Goal: Information Seeking & Learning: Learn about a topic

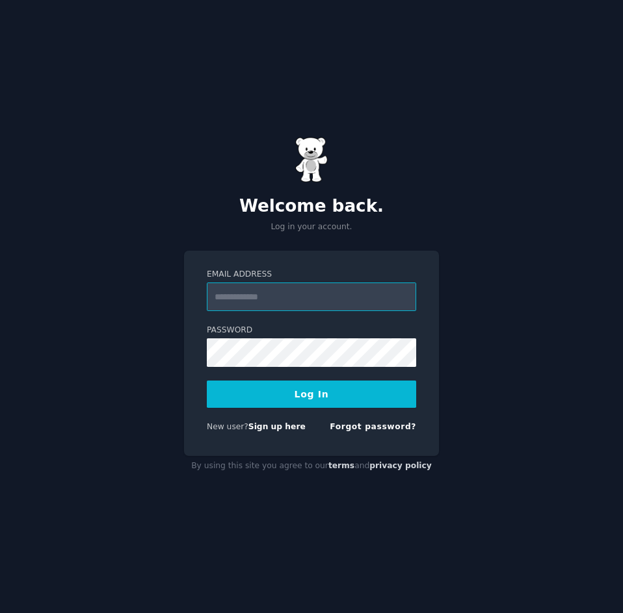
type input "**********"
click at [306, 404] on button "Log In" at bounding box center [311, 394] width 209 height 27
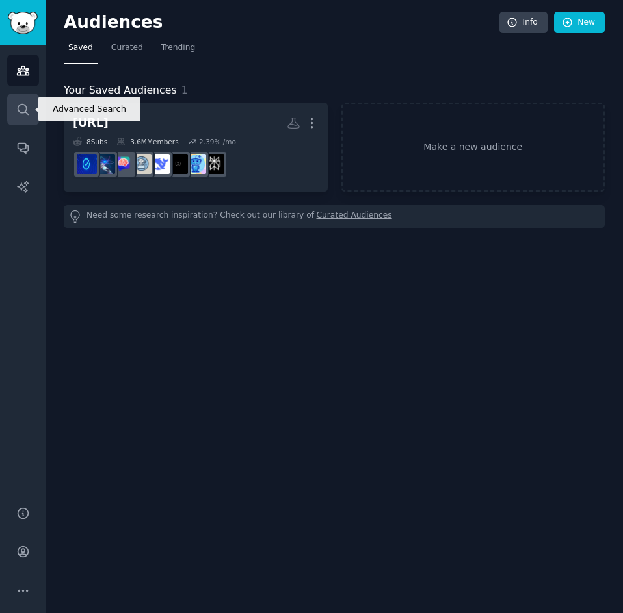
click at [23, 103] on icon "Sidebar" at bounding box center [23, 110] width 14 height 14
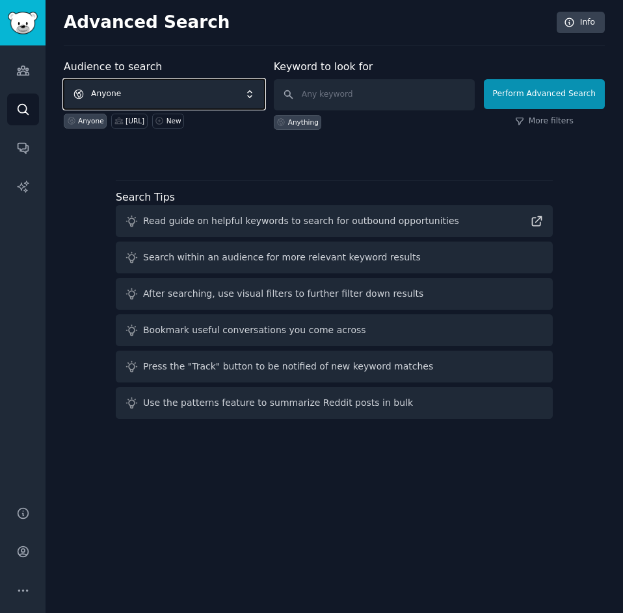
click at [179, 92] on span "Anyone" at bounding box center [164, 94] width 201 height 30
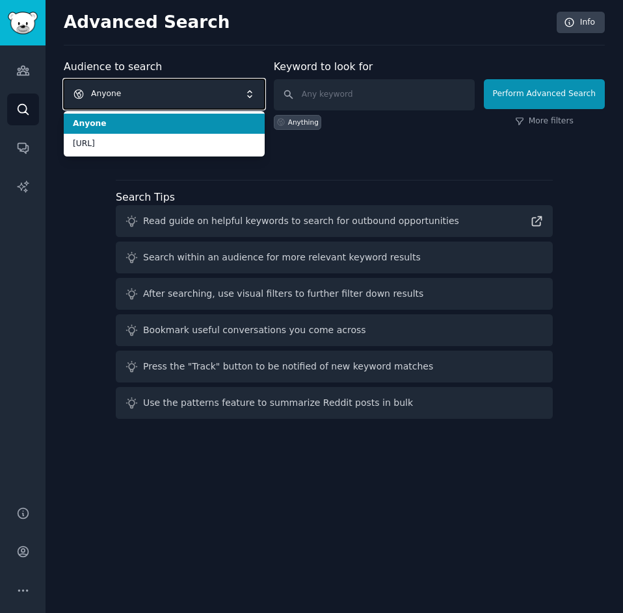
click at [163, 92] on span "Anyone" at bounding box center [164, 94] width 201 height 30
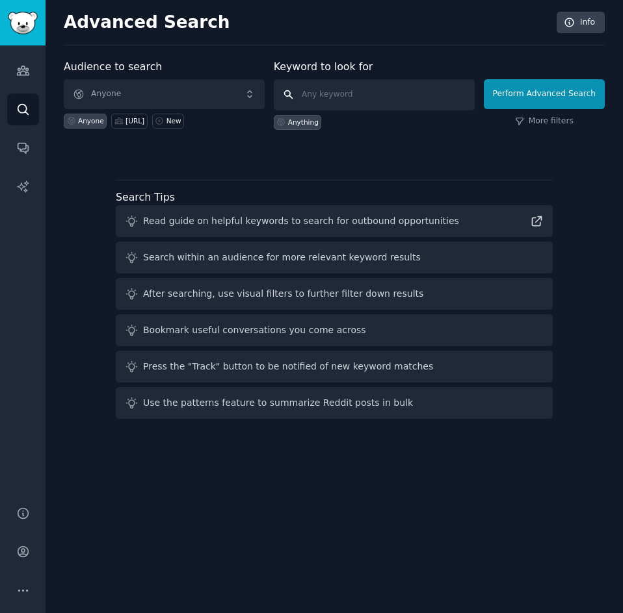
click at [347, 89] on input "text" at bounding box center [374, 94] width 201 height 31
type input "student"
click at [502, 94] on button "Perform Advanced Search" at bounding box center [543, 94] width 121 height 30
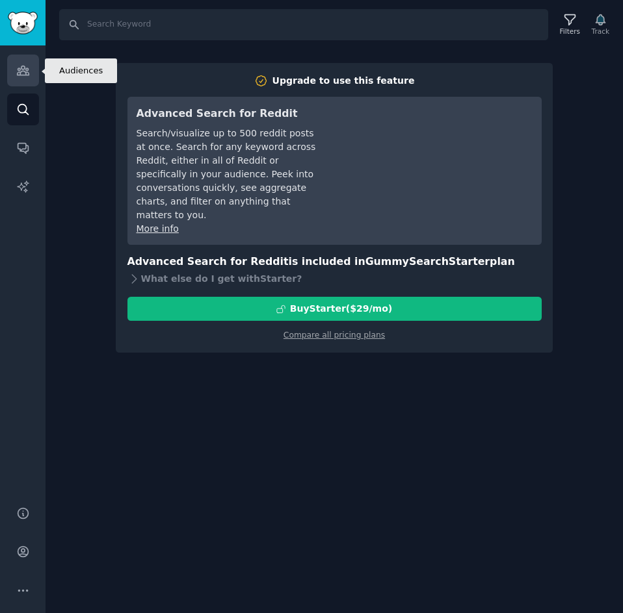
click at [27, 81] on link "Audiences" at bounding box center [23, 71] width 32 height 32
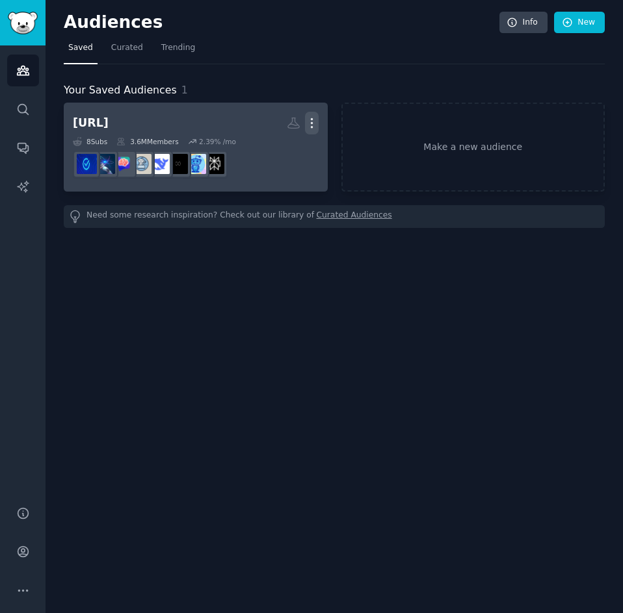
click at [309, 128] on icon "button" at bounding box center [312, 123] width 14 height 14
click at [265, 147] on p "Delete" at bounding box center [276, 151] width 30 height 14
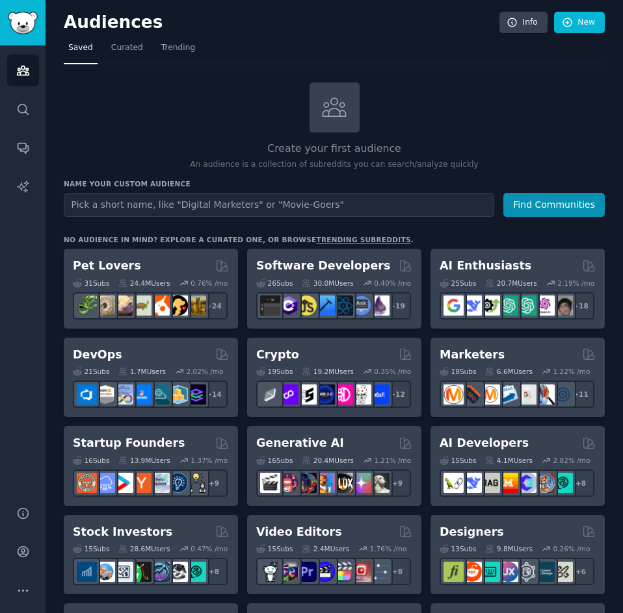
click at [230, 200] on input "text" at bounding box center [279, 205] width 430 height 24
type input "college"
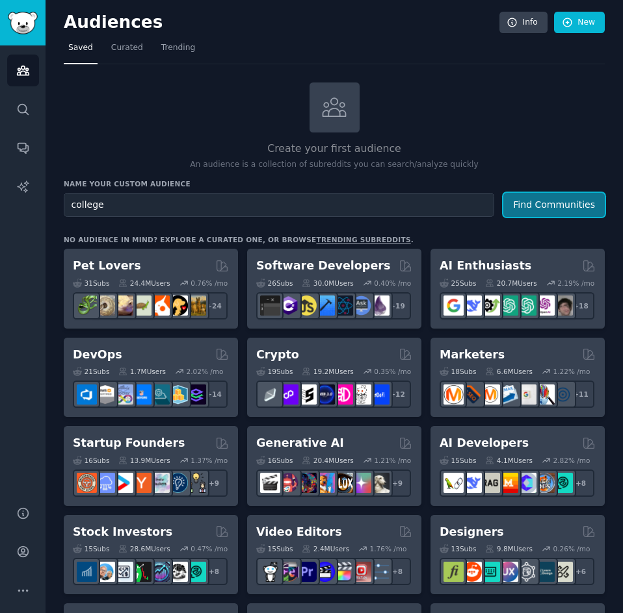
click at [553, 205] on button "Find Communities" at bounding box center [553, 205] width 101 height 24
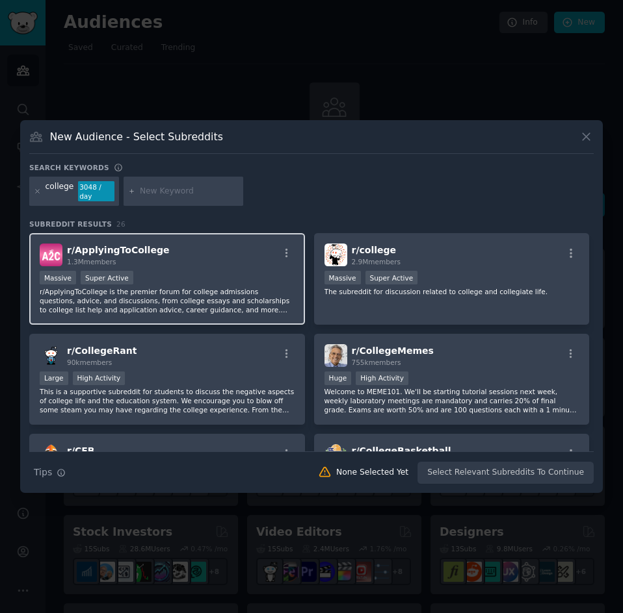
click at [189, 285] on div "Massive Super Active" at bounding box center [167, 279] width 255 height 16
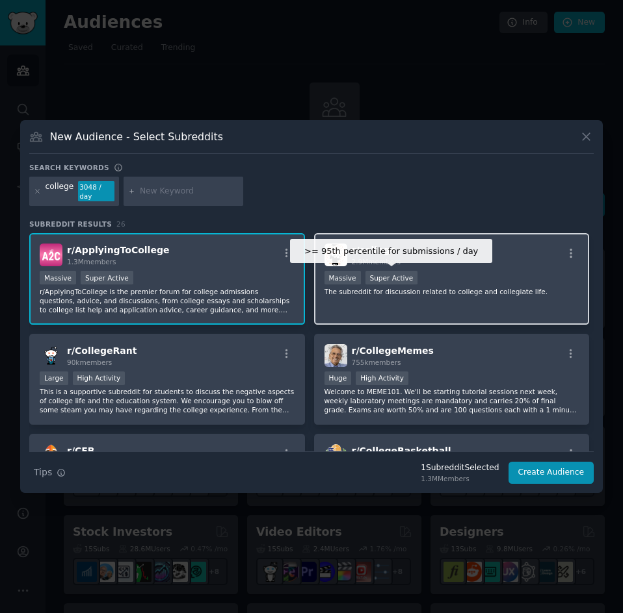
click at [402, 283] on div "Super Active" at bounding box center [391, 278] width 53 height 14
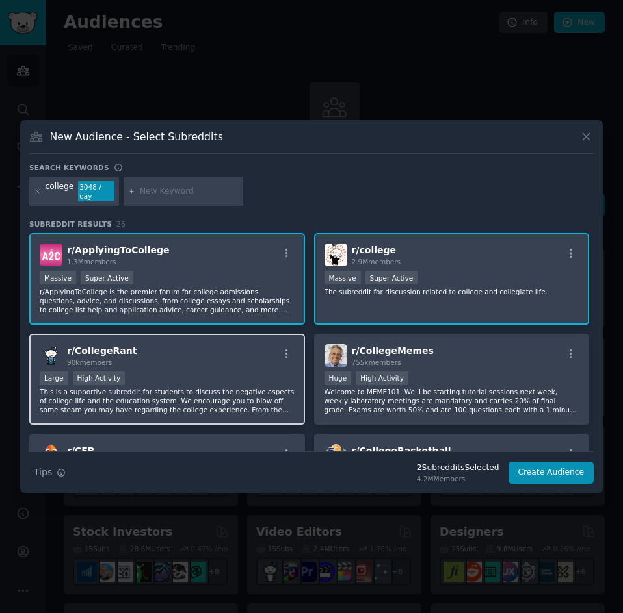
click at [162, 361] on div "r/ CollegeRant 90k members" at bounding box center [167, 355] width 255 height 23
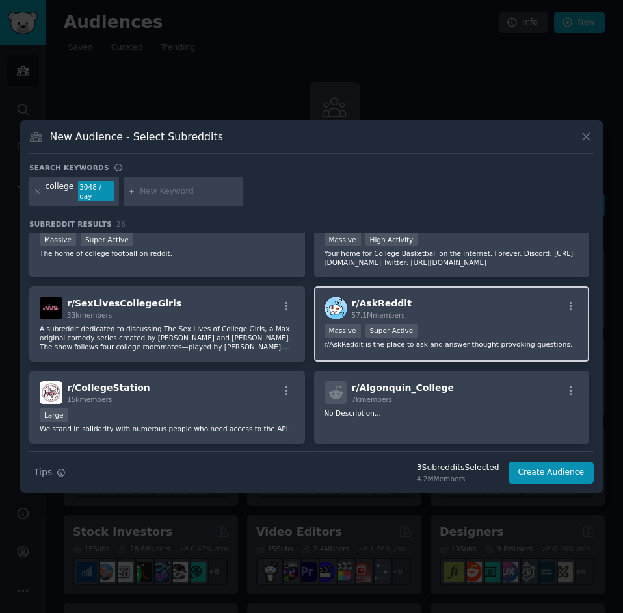
scroll to position [260, 0]
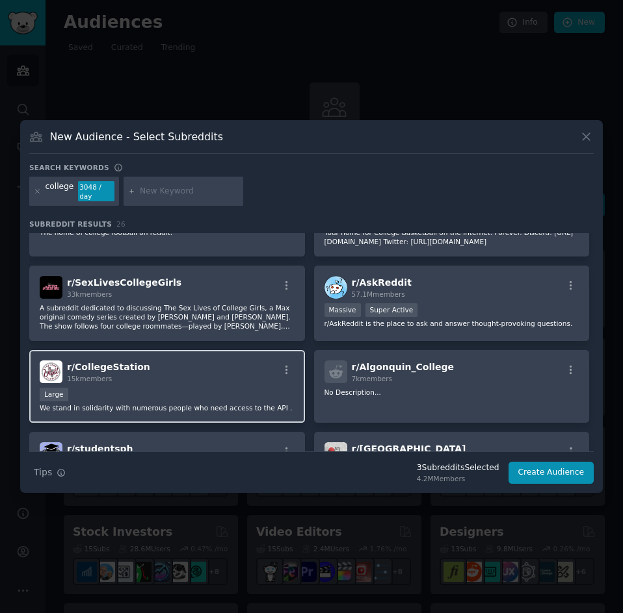
click at [189, 391] on div "Large" at bounding box center [167, 396] width 255 height 16
click at [187, 397] on div "Large" at bounding box center [167, 396] width 255 height 16
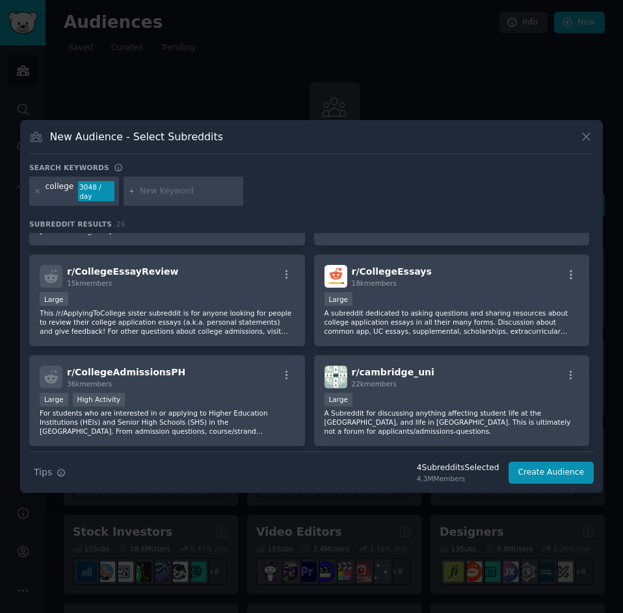
scroll to position [650, 0]
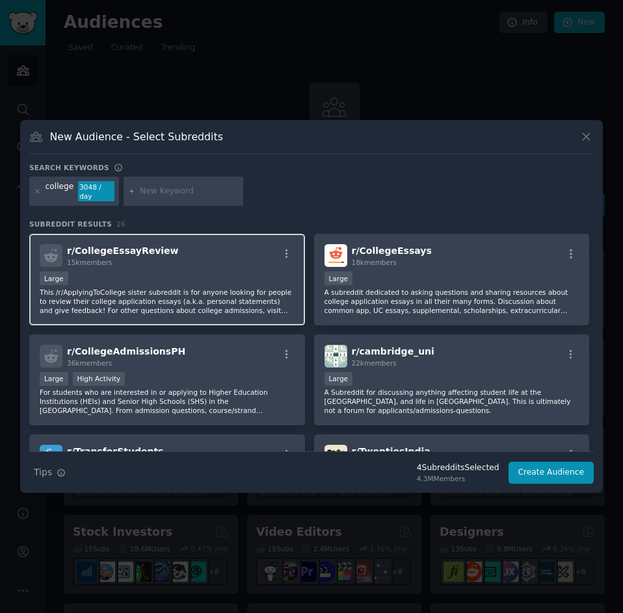
click at [200, 279] on div "Large" at bounding box center [167, 280] width 255 height 16
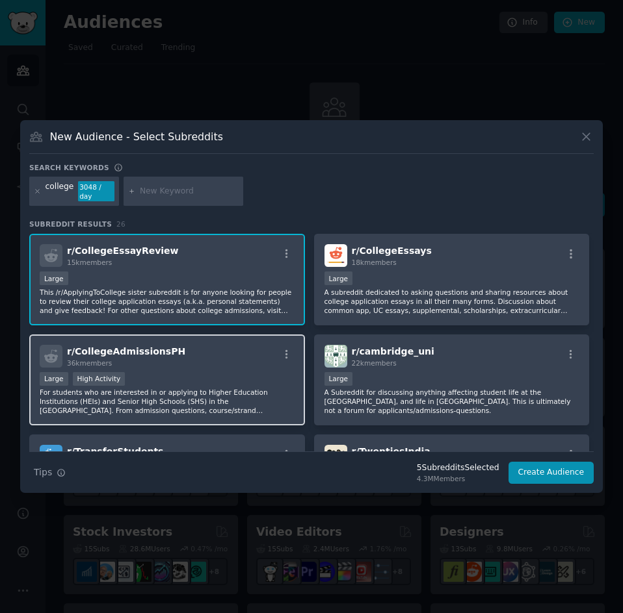
scroll to position [715, 0]
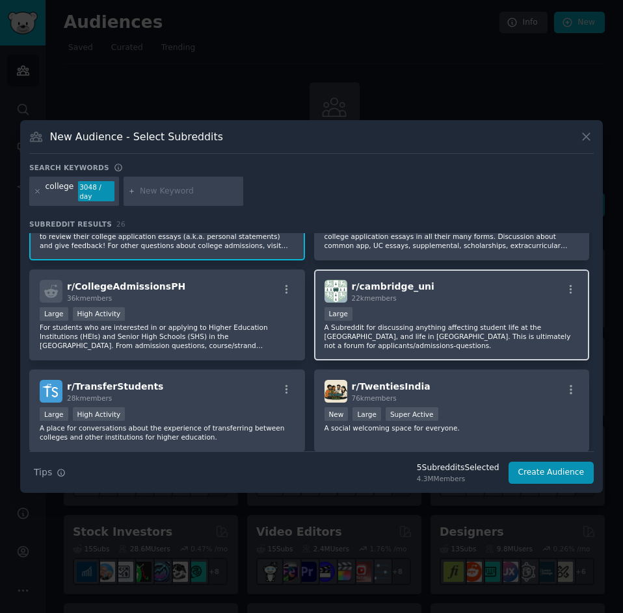
click at [387, 339] on p "A Subreddit for discussing anything affecting student life at the [GEOGRAPHIC_D…" at bounding box center [451, 336] width 255 height 27
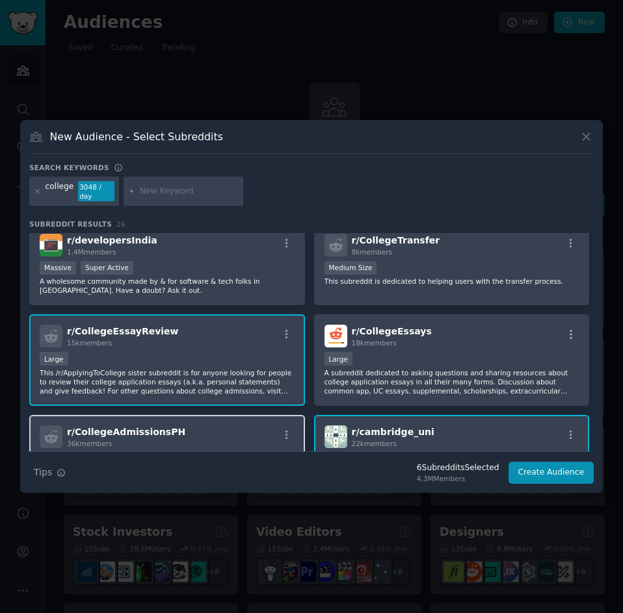
scroll to position [533, 0]
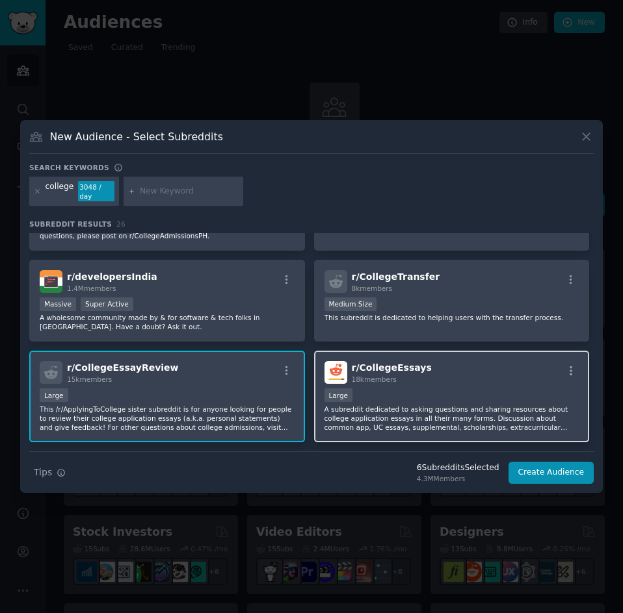
click at [485, 409] on p "A subreddit dedicated to asking questions and sharing resources about college a…" at bounding box center [451, 418] width 255 height 27
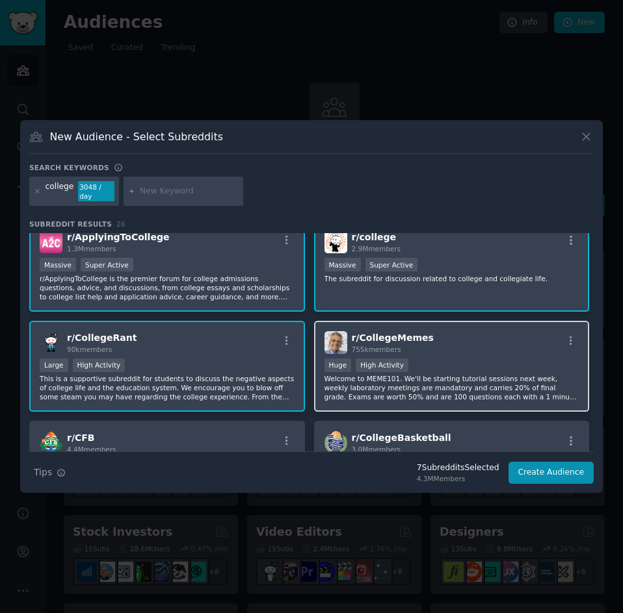
scroll to position [0, 0]
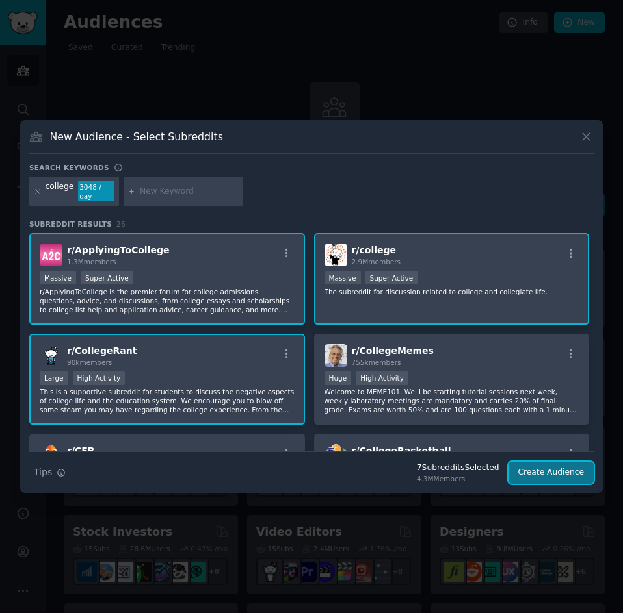
click at [561, 474] on button "Create Audience" at bounding box center [551, 473] width 86 height 22
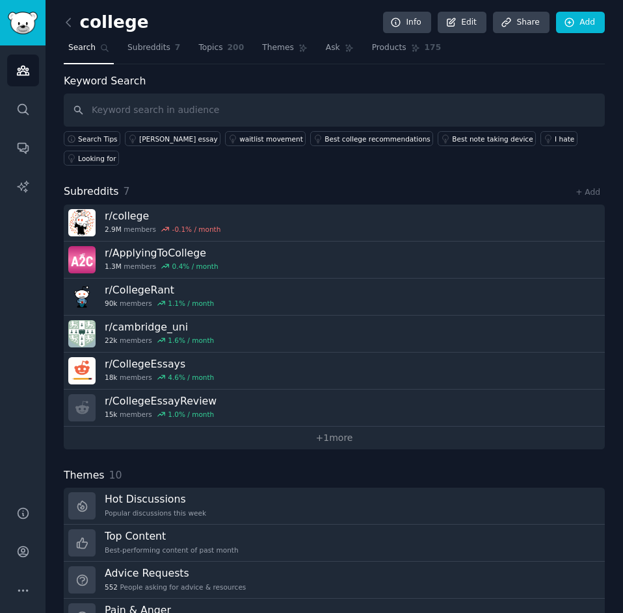
click at [107, 105] on input "text" at bounding box center [334, 110] width 541 height 33
type input "university"
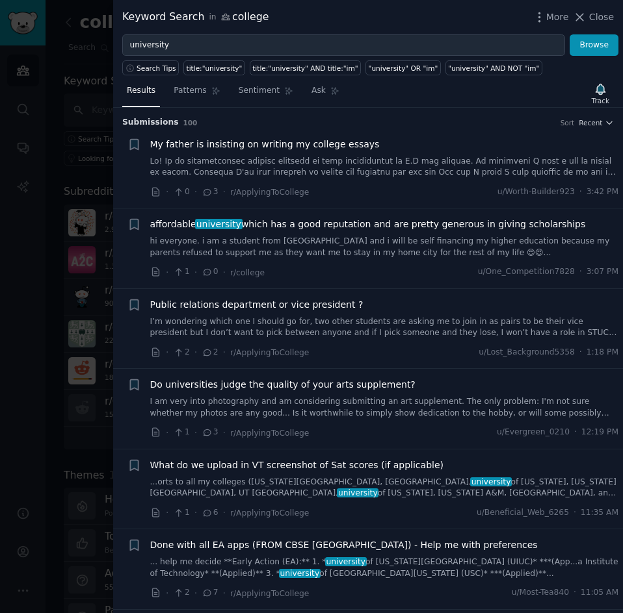
click at [81, 114] on div at bounding box center [311, 306] width 623 height 613
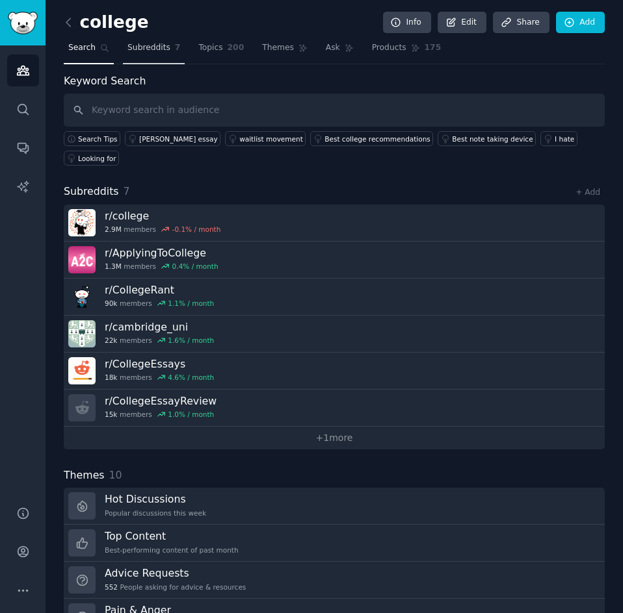
click at [155, 44] on span "Subreddits" at bounding box center [148, 48] width 43 height 12
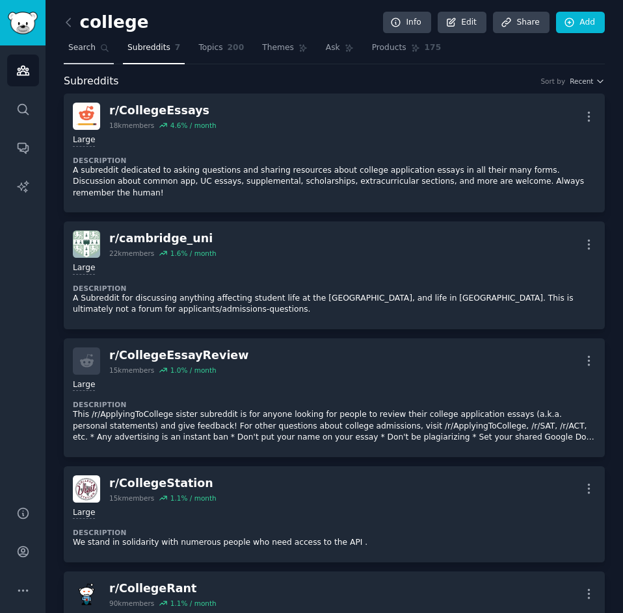
click at [105, 53] on link "Search" at bounding box center [89, 51] width 50 height 27
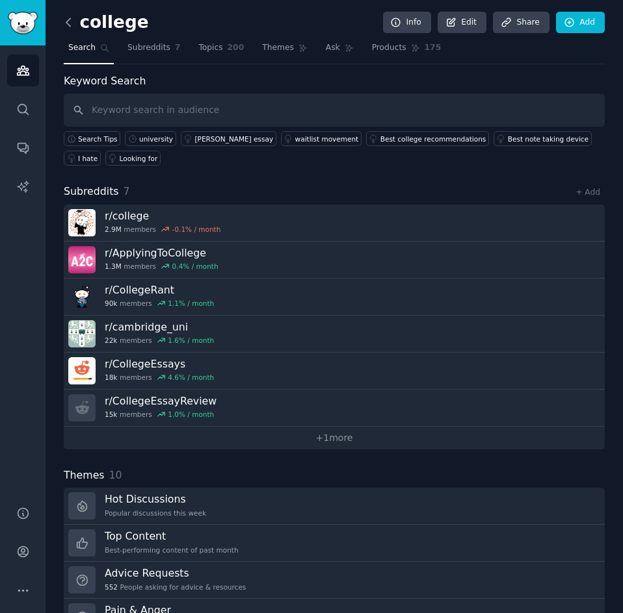
click at [65, 22] on icon at bounding box center [69, 23] width 14 height 14
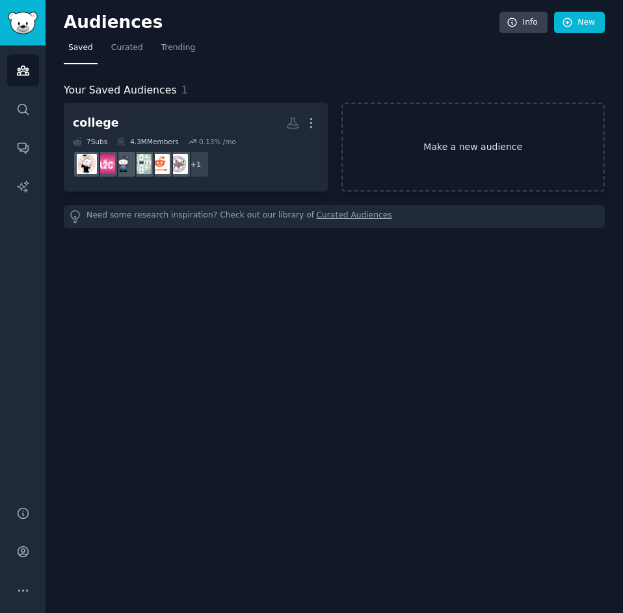
click at [397, 141] on link "Make a new audience" at bounding box center [473, 147] width 264 height 89
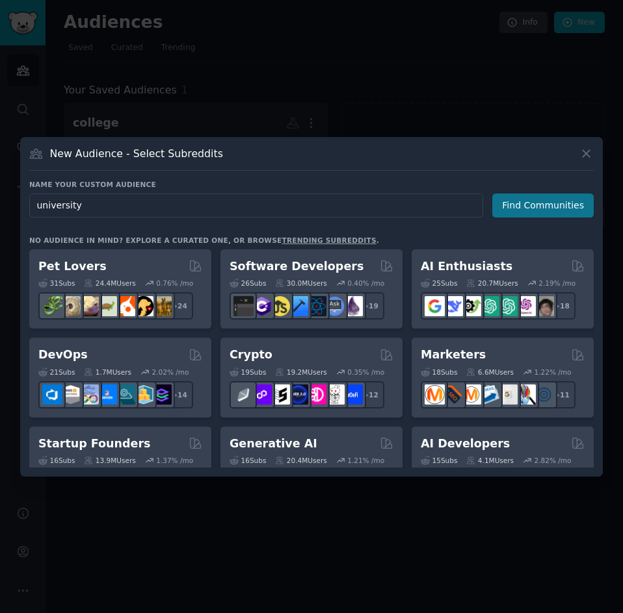
type input "university"
click at [524, 205] on button "Find Communities" at bounding box center [542, 206] width 101 height 24
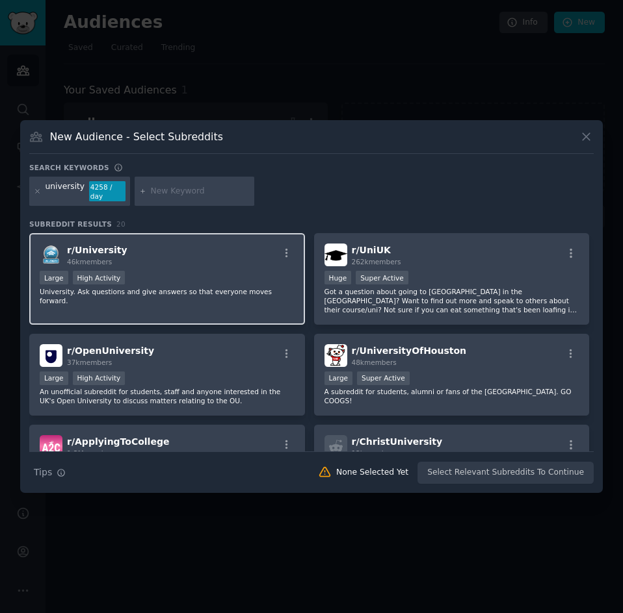
click at [206, 268] on div "r/ University 46k members Large High Activity University. Ask questions and giv…" at bounding box center [167, 279] width 276 height 92
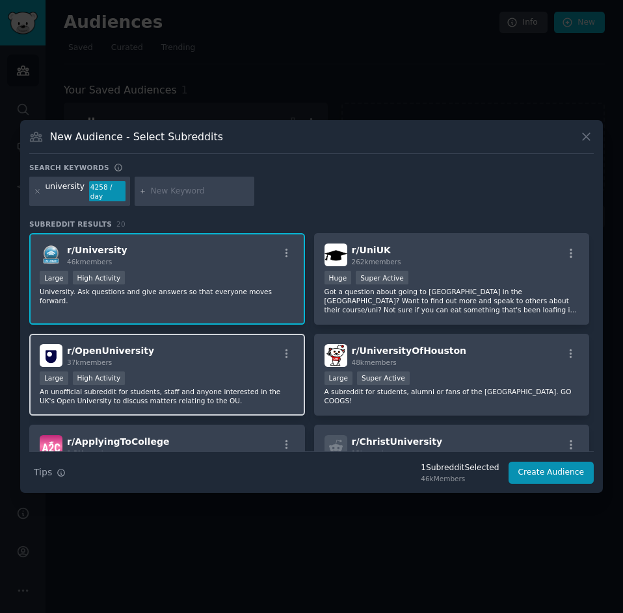
click at [194, 397] on p "An unofficial subreddit for students, staff and anyone interested in the UK's O…" at bounding box center [167, 396] width 255 height 18
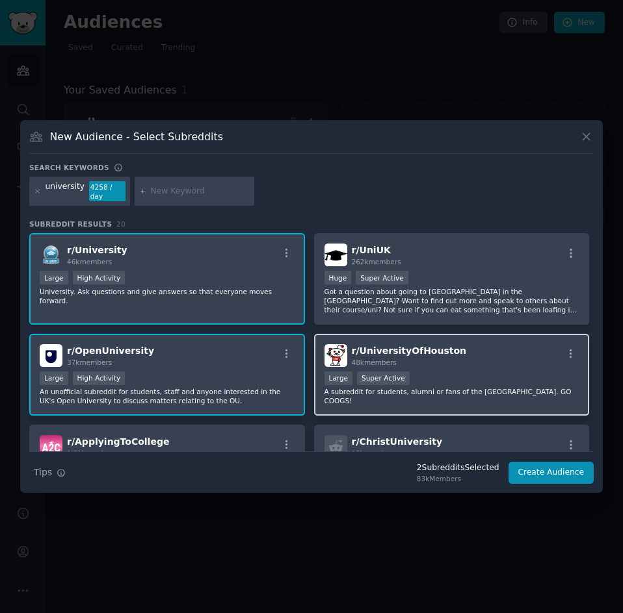
click at [416, 379] on div "Large Super Active" at bounding box center [451, 380] width 255 height 16
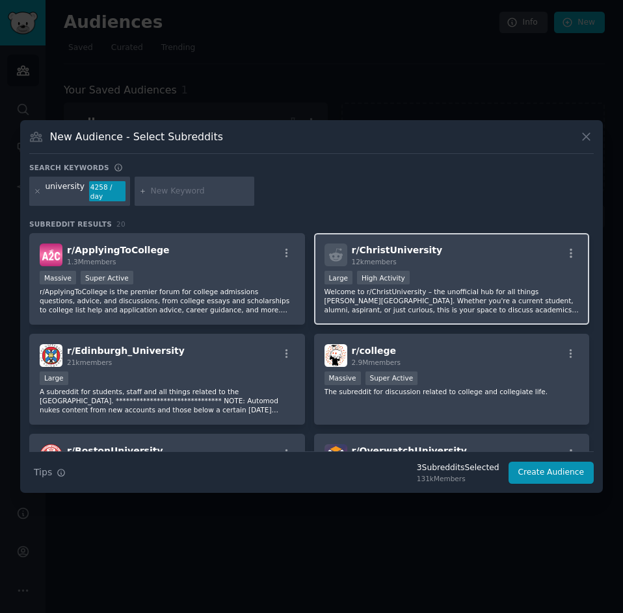
scroll to position [195, 0]
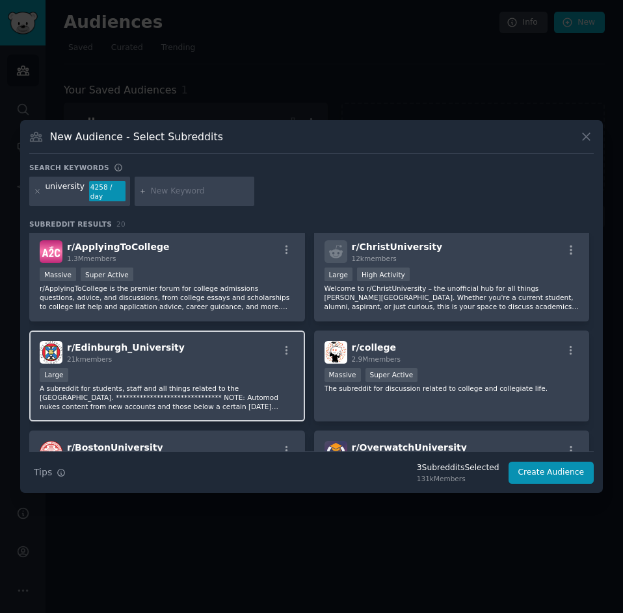
click at [245, 404] on p "**********" at bounding box center [167, 397] width 255 height 27
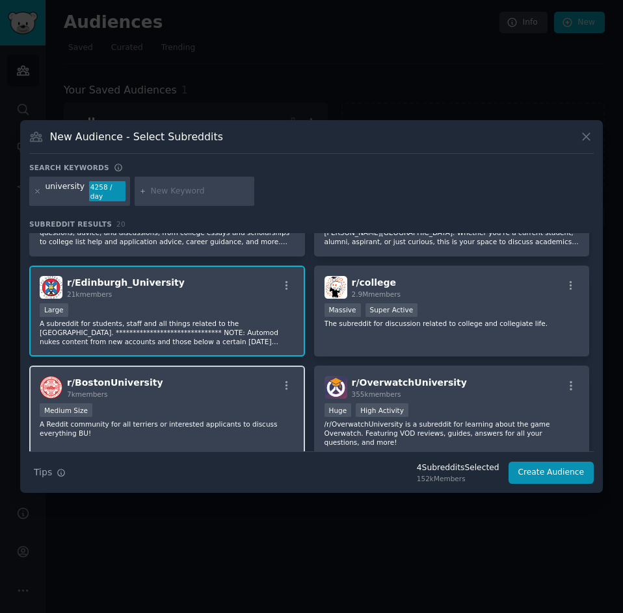
scroll to position [325, 0]
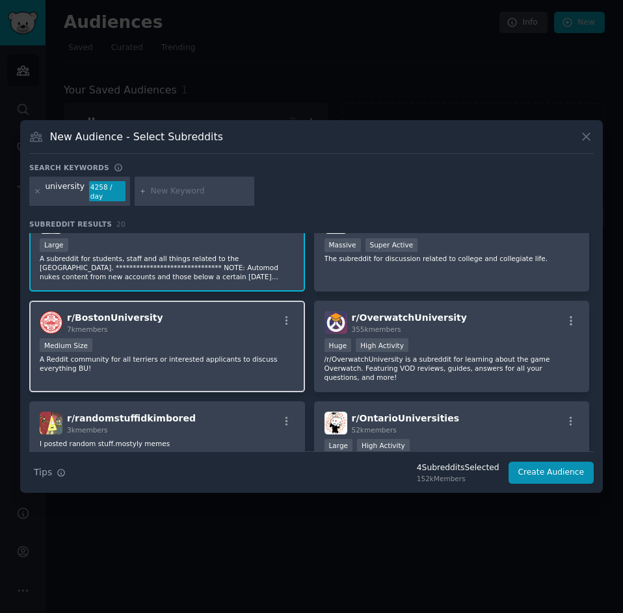
click at [294, 350] on div "r/ BostonUniversity 7k members Medium Size A Reddit community for all terriers …" at bounding box center [167, 347] width 276 height 92
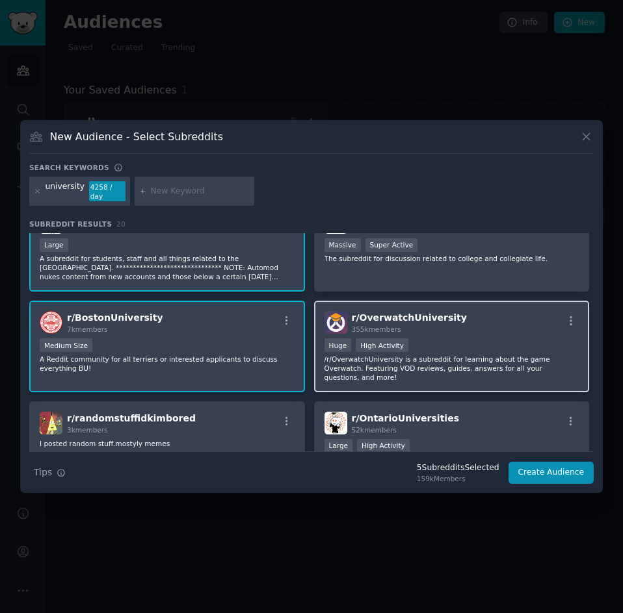
click at [402, 355] on p "/r/OverwatchUniversity is a subreddit for learning about the game Overwatch. Fe…" at bounding box center [451, 368] width 255 height 27
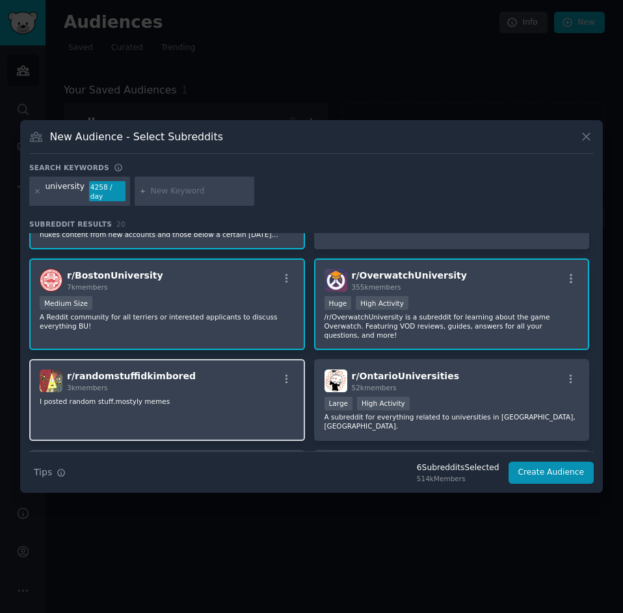
scroll to position [390, 0]
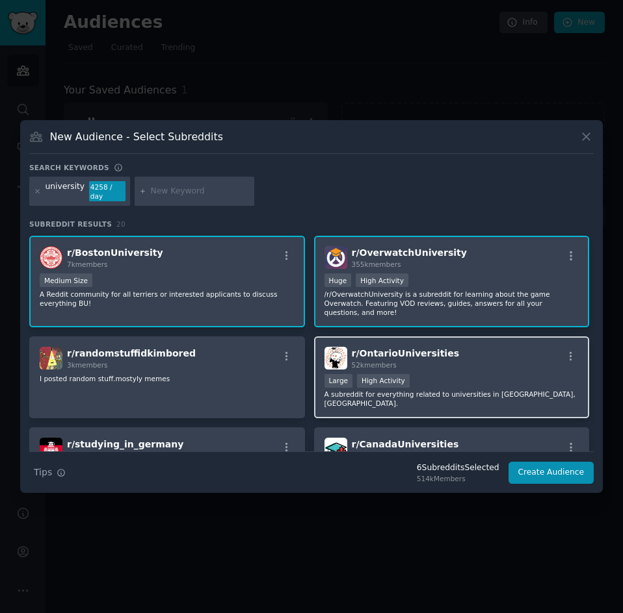
click at [478, 383] on div ">= 80th percentile for submissions / day Large High Activity" at bounding box center [451, 382] width 255 height 16
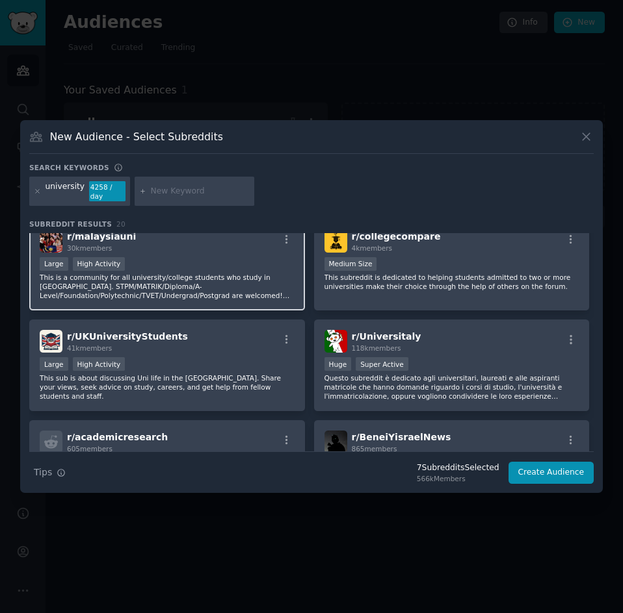
scroll to position [715, 0]
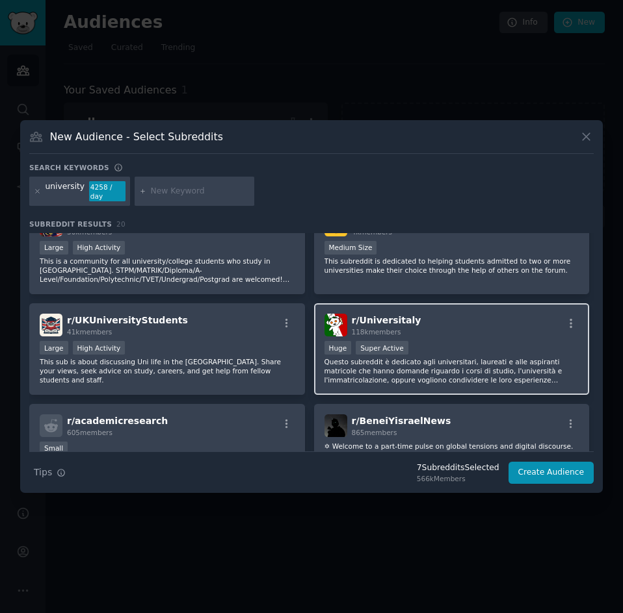
click at [400, 357] on p "Questo subreddit è dedicato agli universitari, laureati e alle aspiranti matric…" at bounding box center [451, 370] width 255 height 27
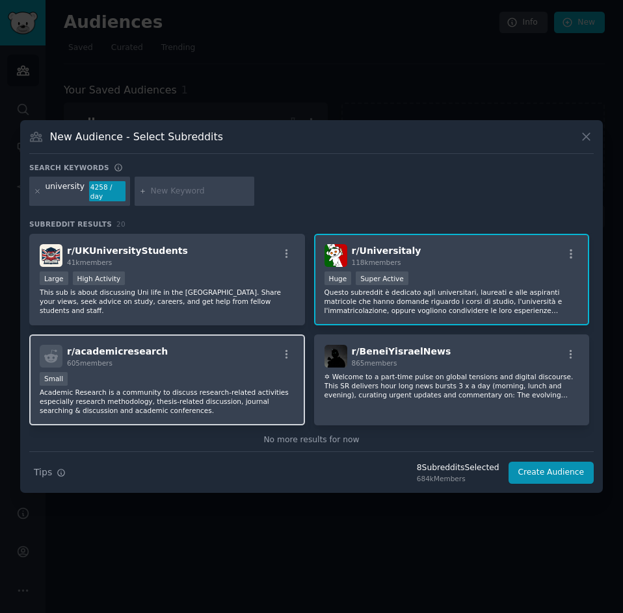
scroll to position [786, 0]
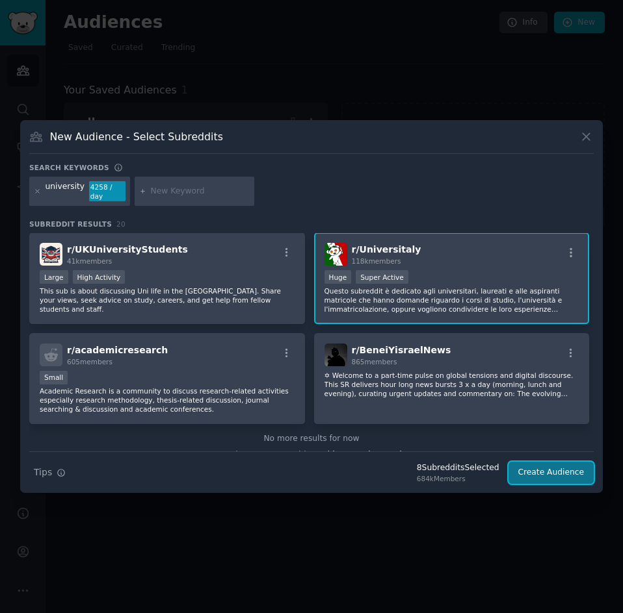
click at [560, 472] on button "Create Audience" at bounding box center [551, 473] width 86 height 22
click at [542, 471] on div "Search Tips Tips 8 Subreddit s Selected 684k Members Create Audience" at bounding box center [311, 468] width 564 height 32
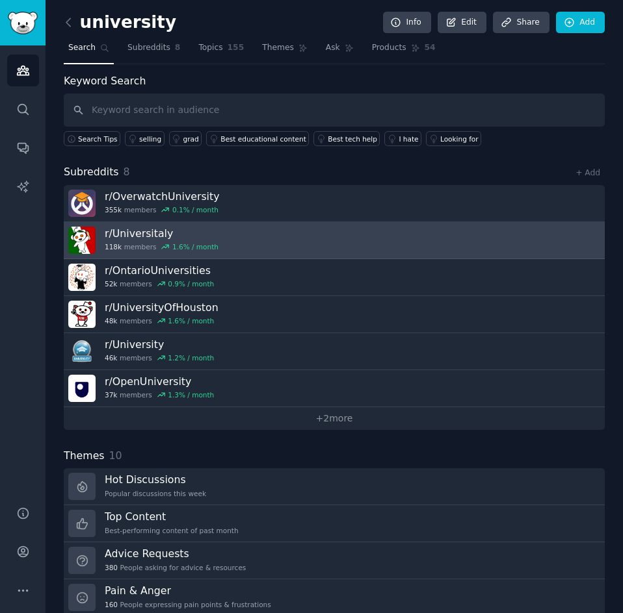
scroll to position [130, 0]
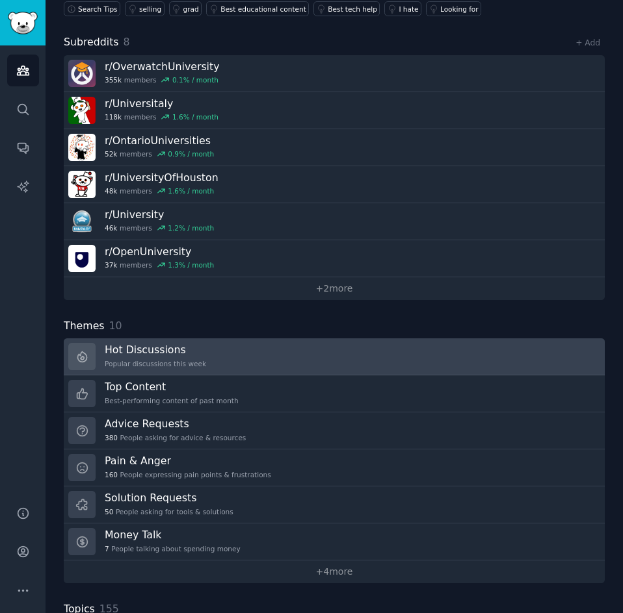
click at [151, 359] on div "Popular discussions this week" at bounding box center [155, 363] width 101 height 9
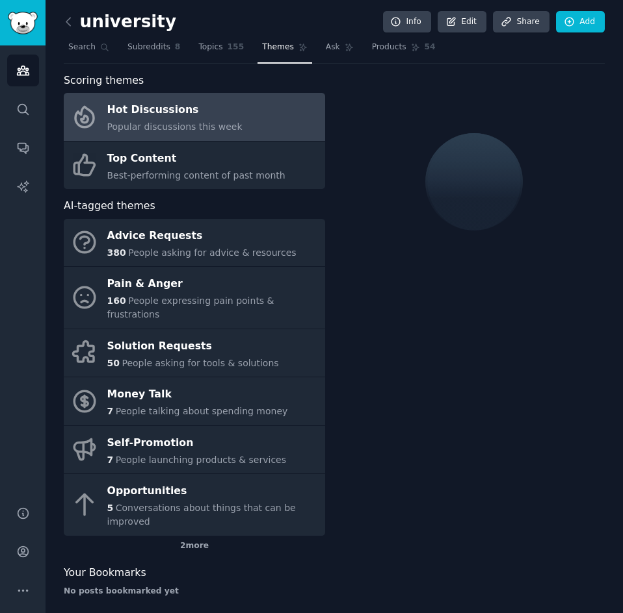
scroll to position [12, 0]
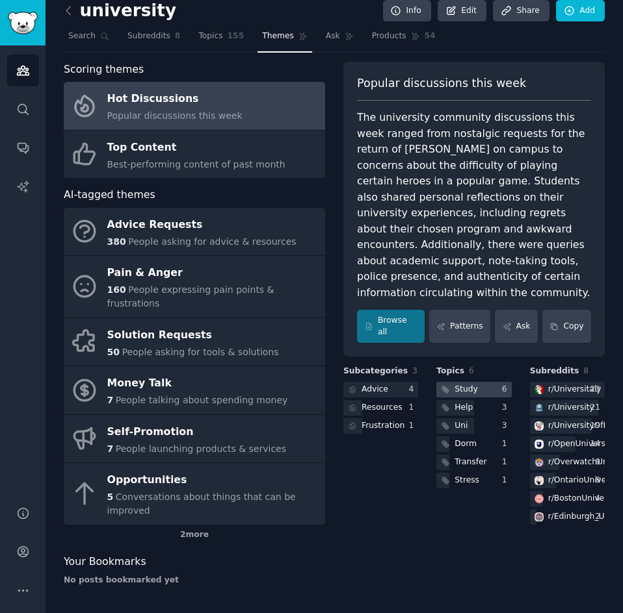
click at [476, 385] on div at bounding box center [473, 390] width 75 height 16
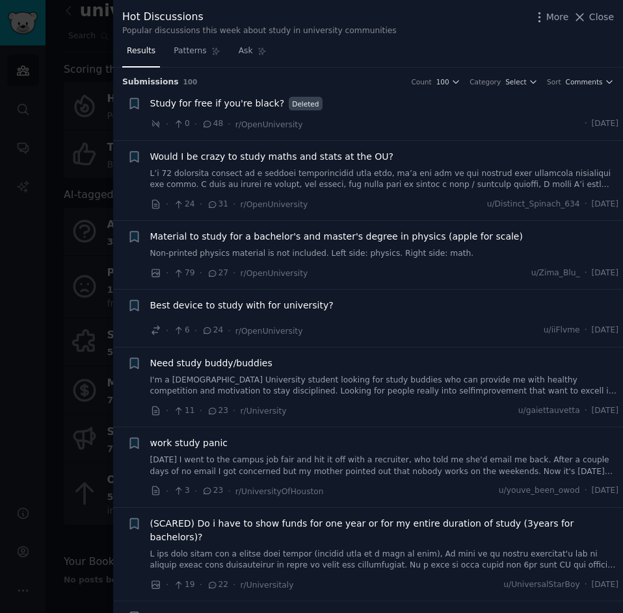
click at [54, 162] on div at bounding box center [311, 306] width 623 height 613
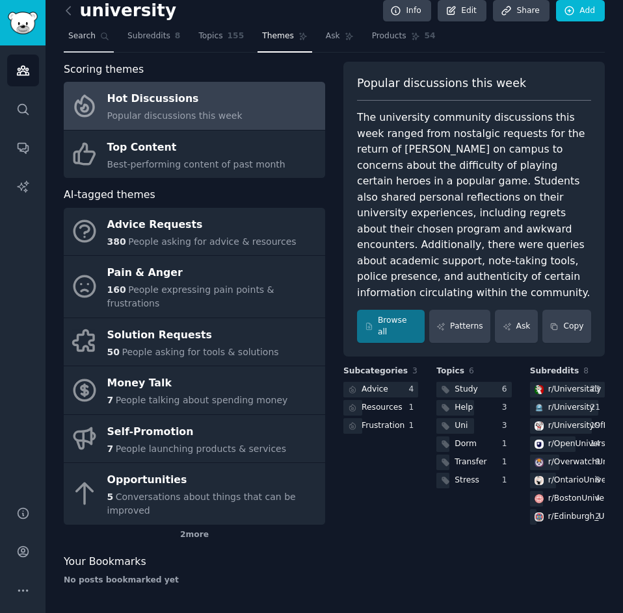
click at [84, 37] on span "Search" at bounding box center [81, 37] width 27 height 12
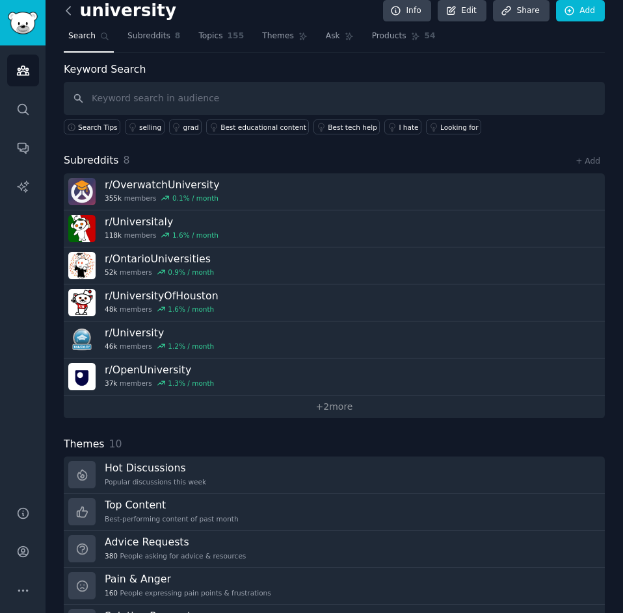
click at [70, 11] on icon at bounding box center [69, 11] width 14 height 14
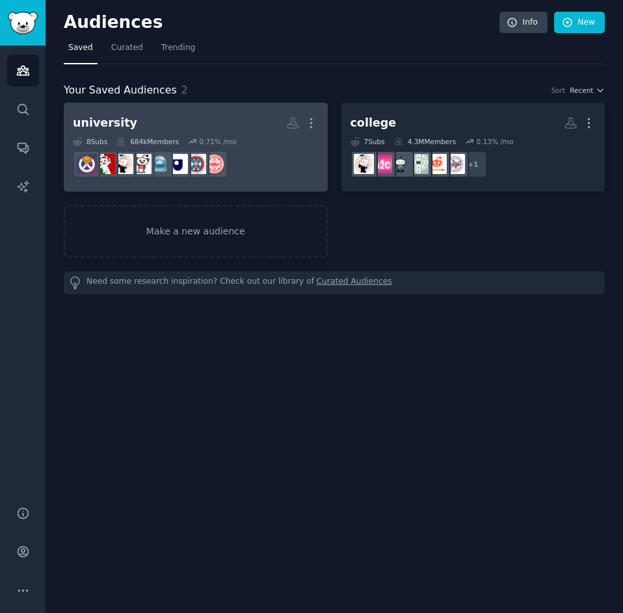
click at [257, 156] on div at bounding box center [196, 164] width 246 height 27
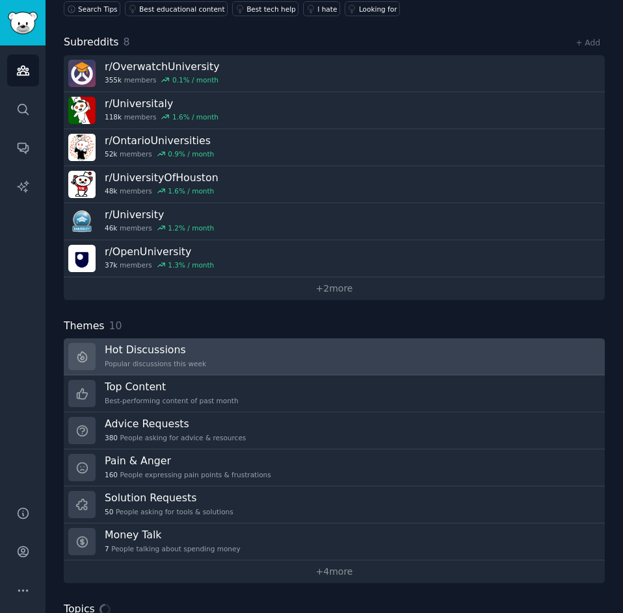
click at [203, 350] on link "Hot Discussions Popular discussions this week" at bounding box center [334, 357] width 541 height 37
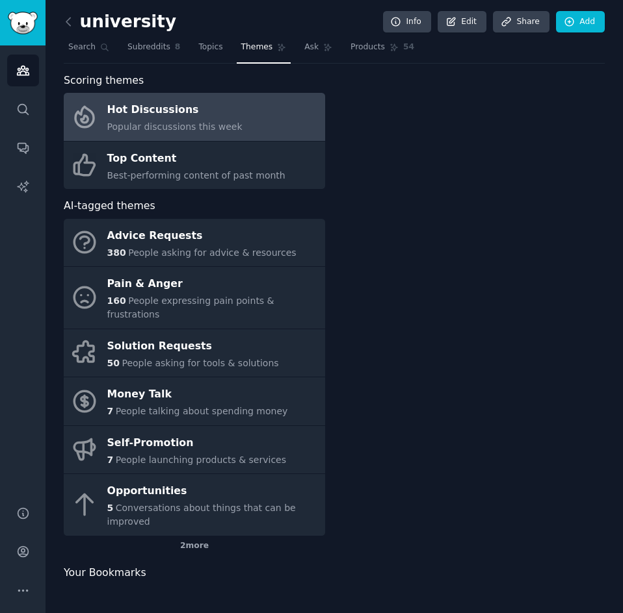
scroll to position [12, 0]
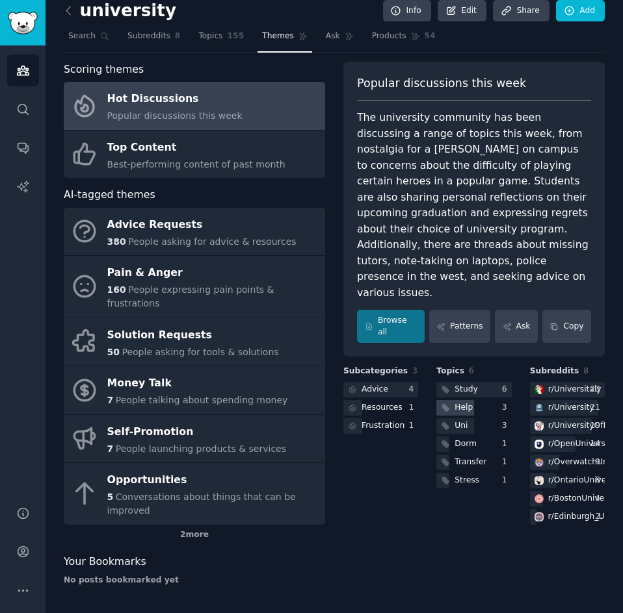
click at [468, 402] on div "Help" at bounding box center [463, 408] width 18 height 12
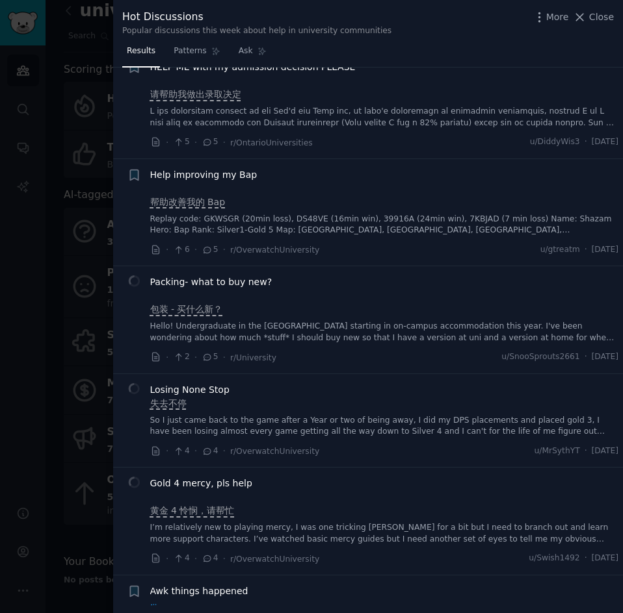
scroll to position [3704, 0]
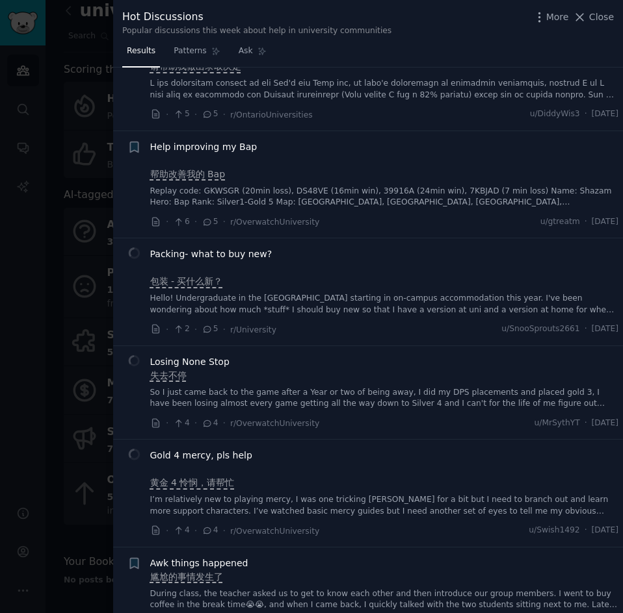
click at [73, 361] on div at bounding box center [311, 306] width 623 height 613
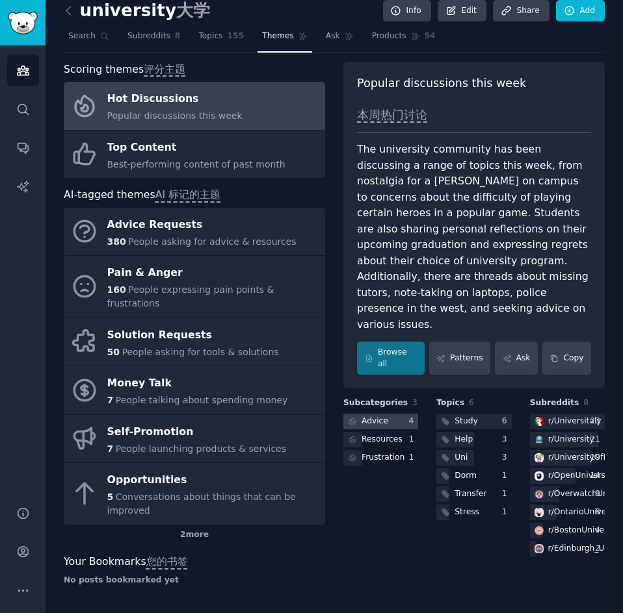
click at [386, 414] on div "Advice" at bounding box center [366, 422] width 47 height 16
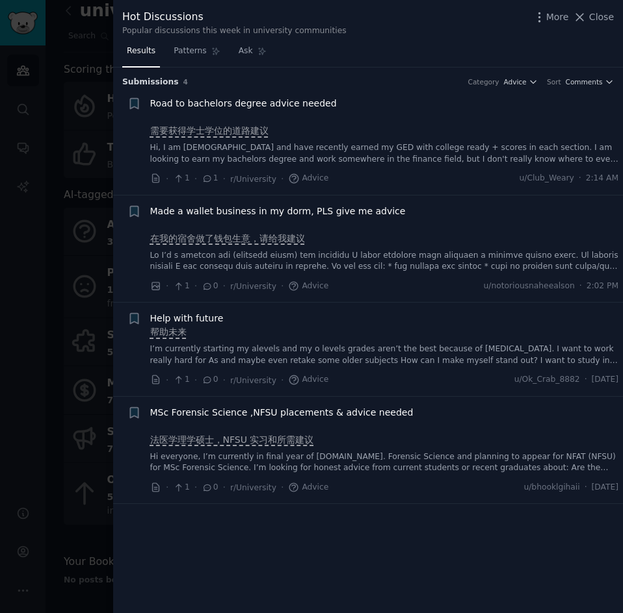
click at [53, 59] on div at bounding box center [311, 306] width 623 height 613
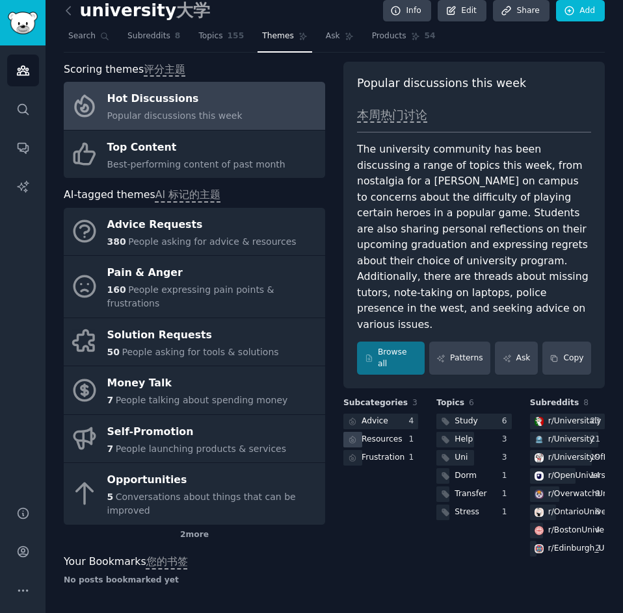
click at [381, 432] on div "Resources" at bounding box center [373, 440] width 61 height 16
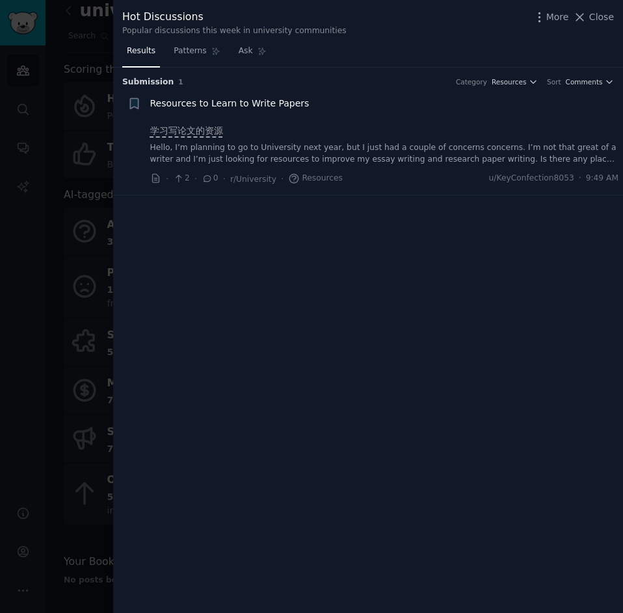
click at [89, 332] on div at bounding box center [311, 306] width 623 height 613
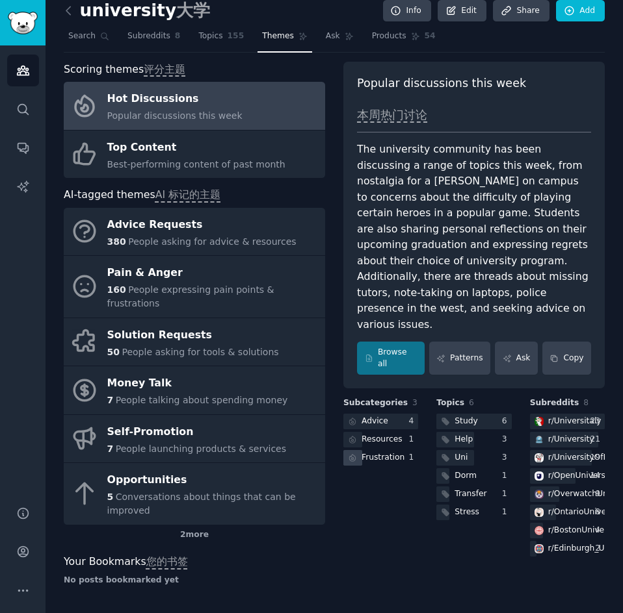
click at [383, 452] on div "Frustration" at bounding box center [382, 458] width 43 height 12
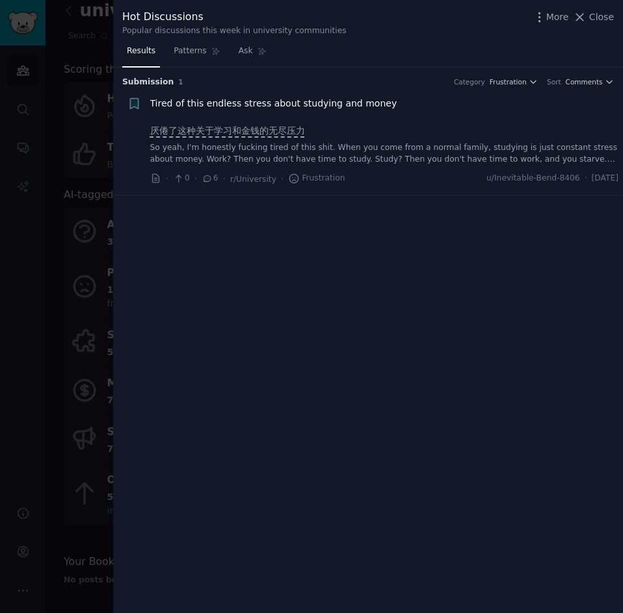
click at [23, 374] on div at bounding box center [311, 306] width 623 height 613
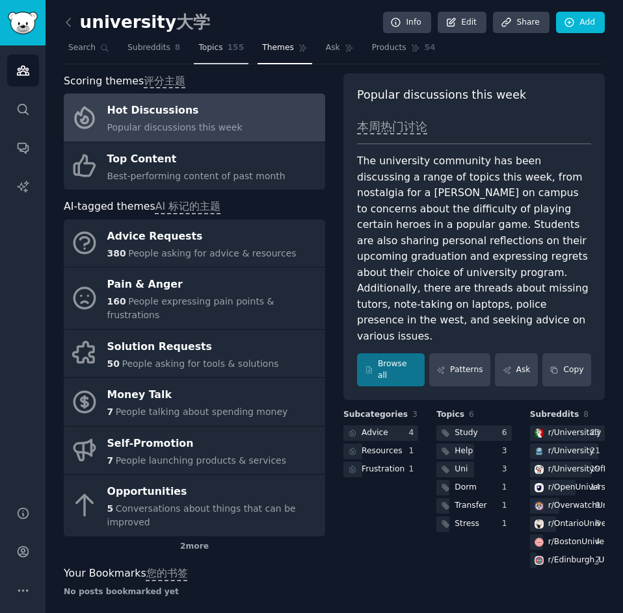
click at [204, 61] on link "Topics 155" at bounding box center [221, 51] width 55 height 27
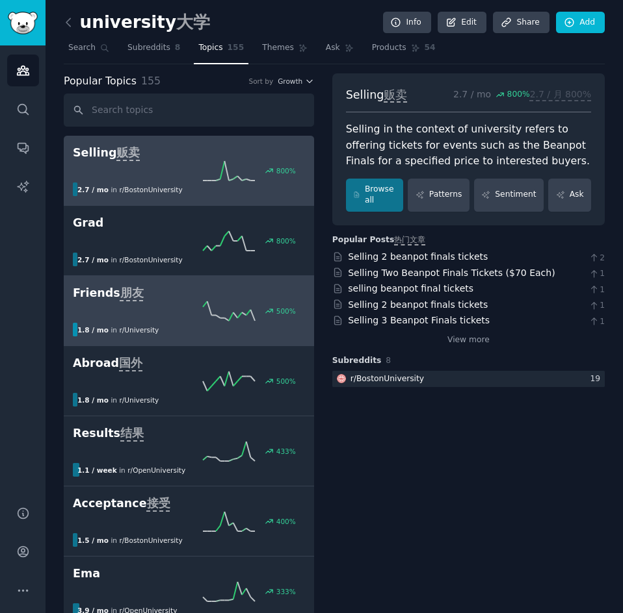
click at [205, 333] on div "1.8 / mo in r/ University" at bounding box center [184, 330] width 223 height 14
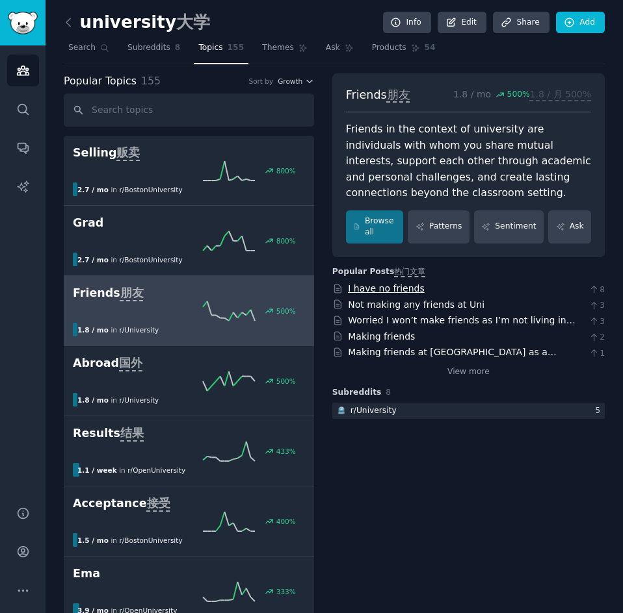
click at [400, 289] on link "I have no friends" at bounding box center [386, 288] width 77 height 10
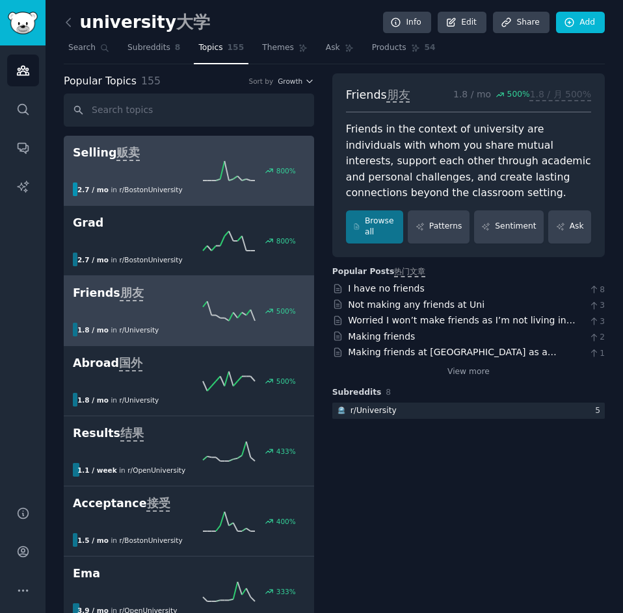
click at [231, 170] on icon at bounding box center [229, 170] width 52 height 19
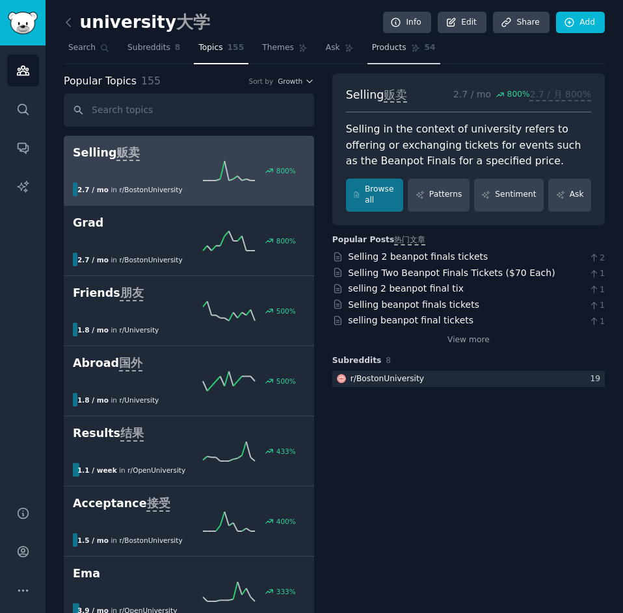
click at [383, 47] on span "Products" at bounding box center [389, 48] width 34 height 12
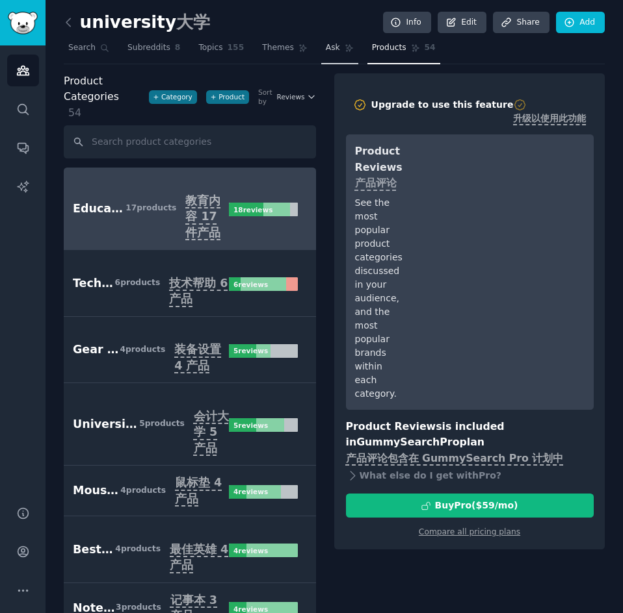
click at [329, 47] on span "Ask" at bounding box center [333, 48] width 14 height 12
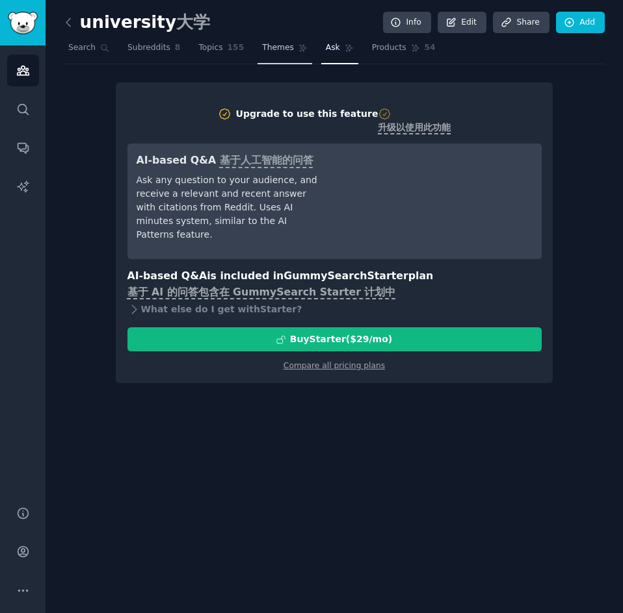
click at [279, 47] on span "Themes" at bounding box center [278, 48] width 32 height 12
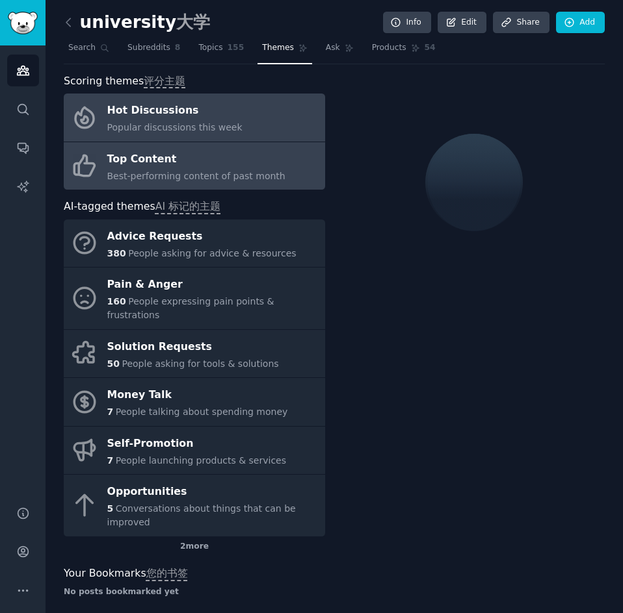
click at [205, 176] on span "Best-performing content of past month" at bounding box center [196, 176] width 178 height 10
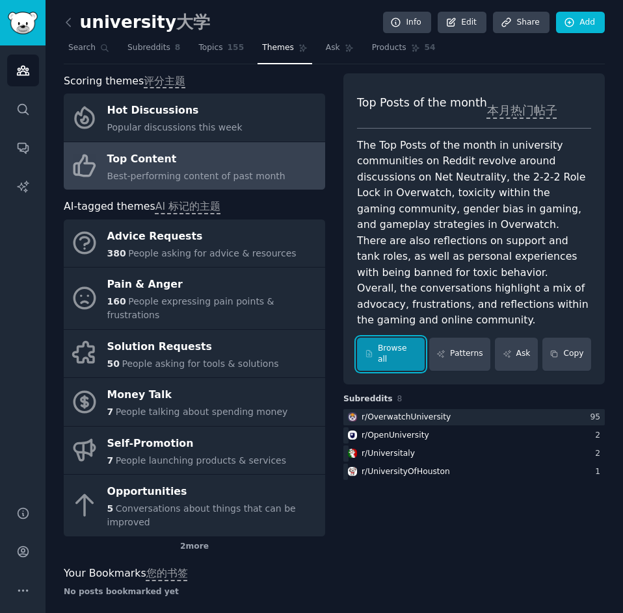
click at [403, 353] on link "Browse all" at bounding box center [391, 354] width 68 height 33
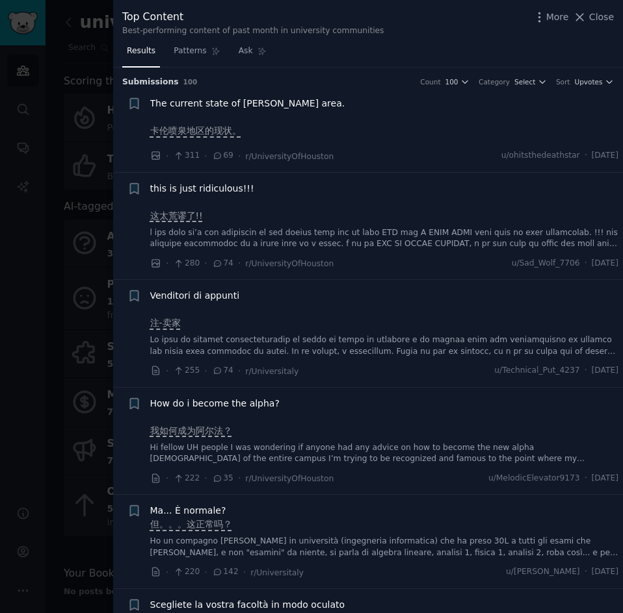
click at [201, 189] on span "this is just ridiculous!!!" at bounding box center [202, 189] width 104 height 14
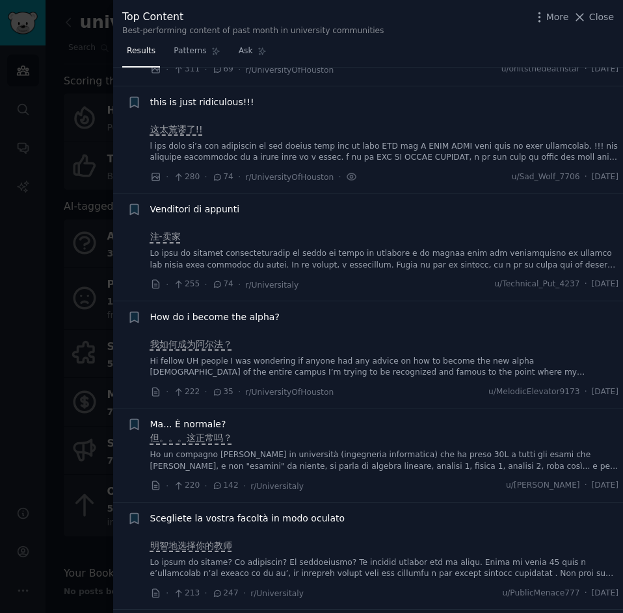
scroll to position [105, 0]
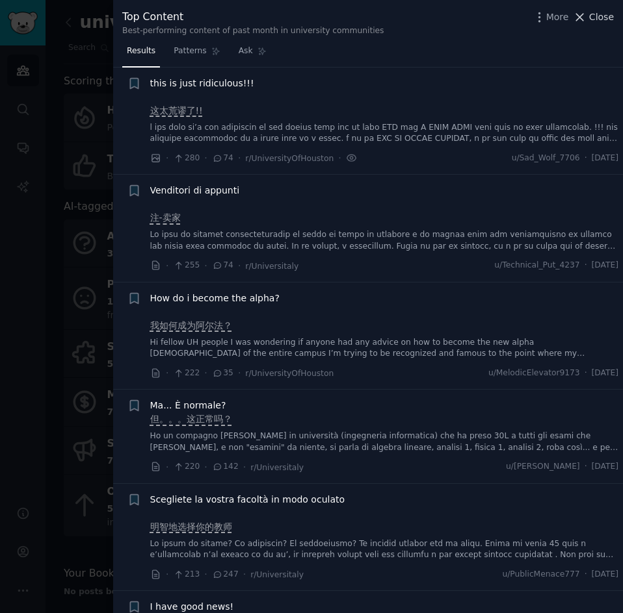
click at [593, 21] on span "Close" at bounding box center [601, 17] width 25 height 14
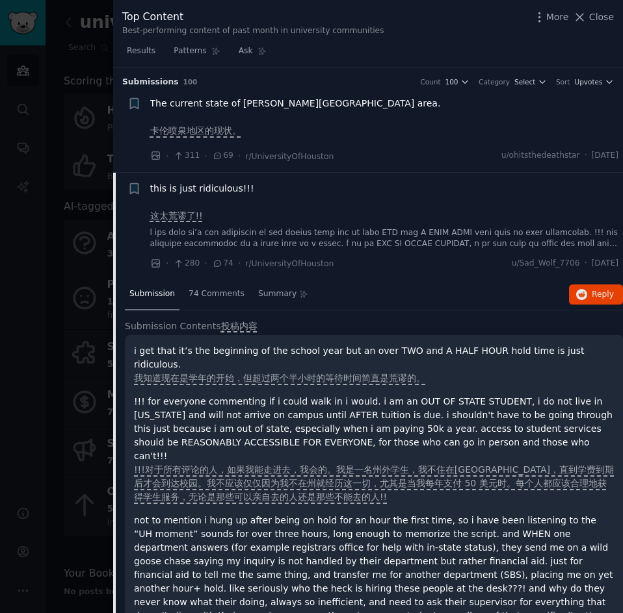
click at [341, 359] on p "i get that it’s the beginning of the school year but an over TWO and A HALF HOU…" at bounding box center [374, 364] width 480 height 41
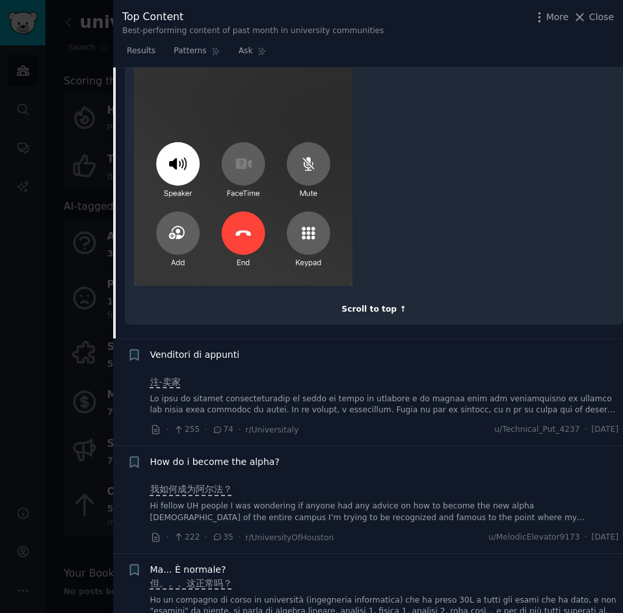
click at [378, 304] on div "Scroll to top ↑" at bounding box center [374, 310] width 480 height 12
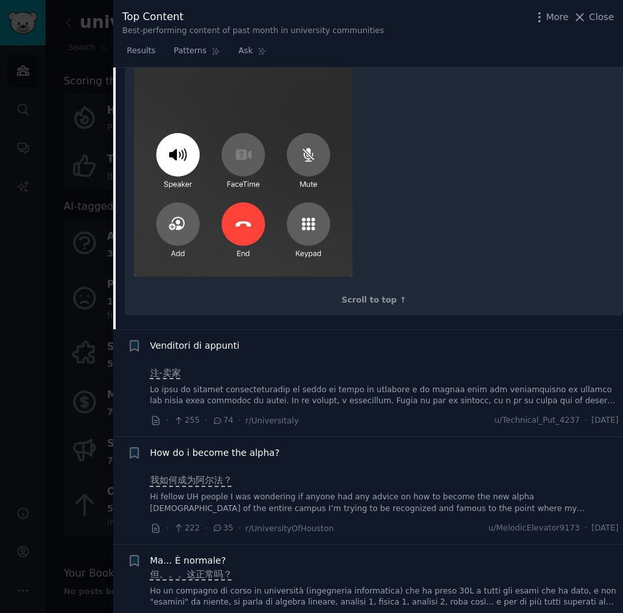
scroll to position [950, 0]
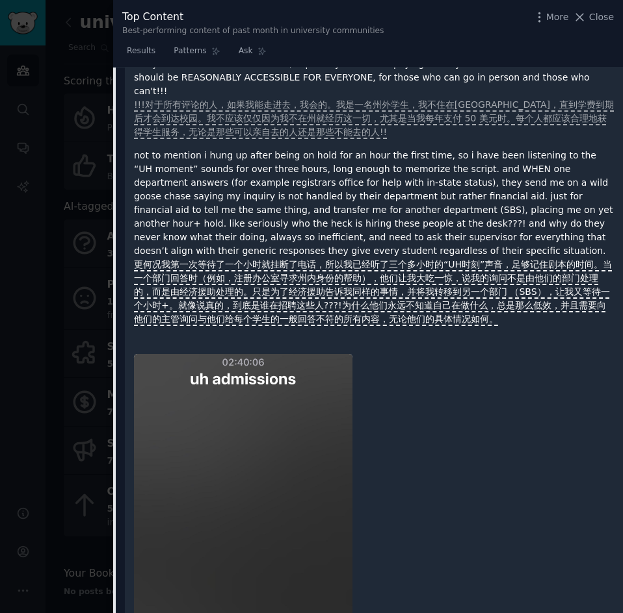
click at [173, 259] on font "更何况我第一次等待了一个小时就挂断了电话，所以我已经听了三个多小时的“UH时刻”声音，足够记住剧本的时间。当一个部门回答时（例如，注册办公室寻求州内身份的帮助…" at bounding box center [373, 291] width 478 height 65
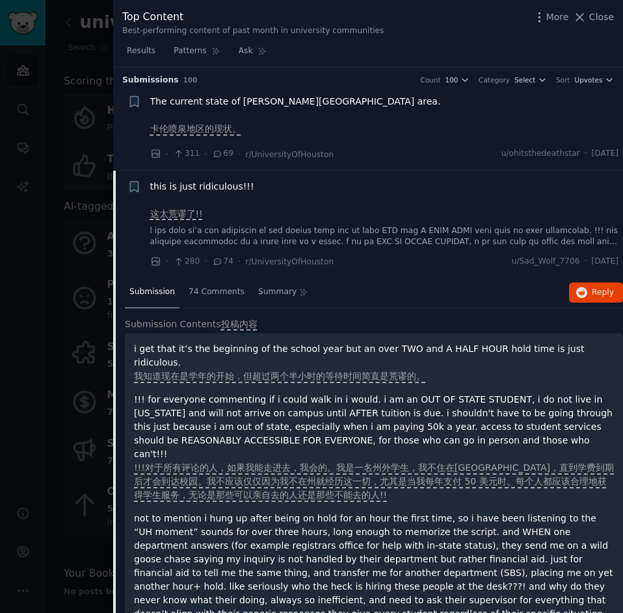
scroll to position [0, 0]
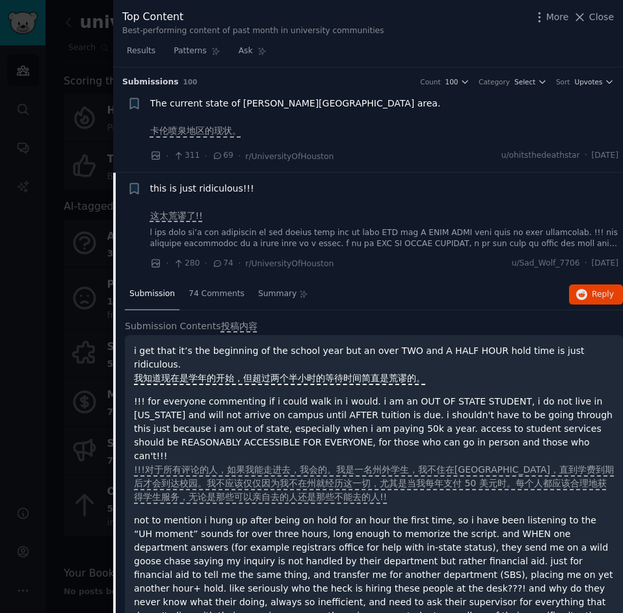
click at [207, 373] on font "我知道现在是学年的开始，但超过两个半小时的等待时间简直是荒谬的。" at bounding box center [279, 378] width 291 height 10
click at [200, 330] on span "Submission Contents" at bounding box center [173, 327] width 96 height 14
click at [203, 320] on span "Submission Contents" at bounding box center [173, 327] width 96 height 14
click at [216, 298] on span "74 Comments" at bounding box center [216, 295] width 56 height 12
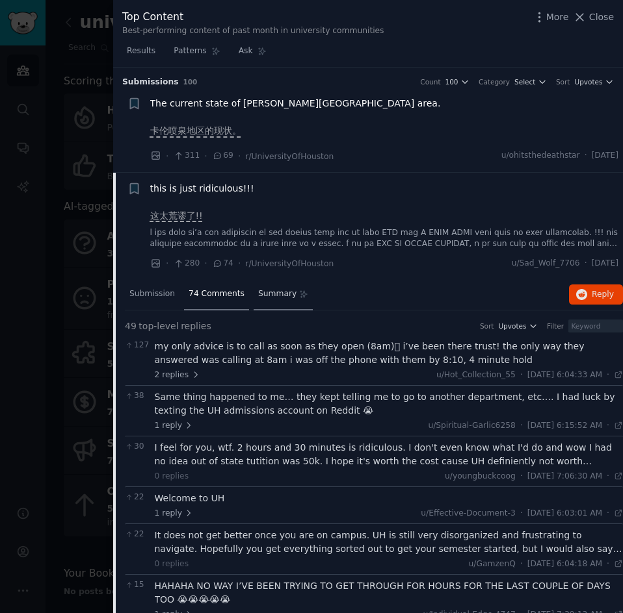
click at [268, 294] on span "Summary" at bounding box center [277, 295] width 38 height 12
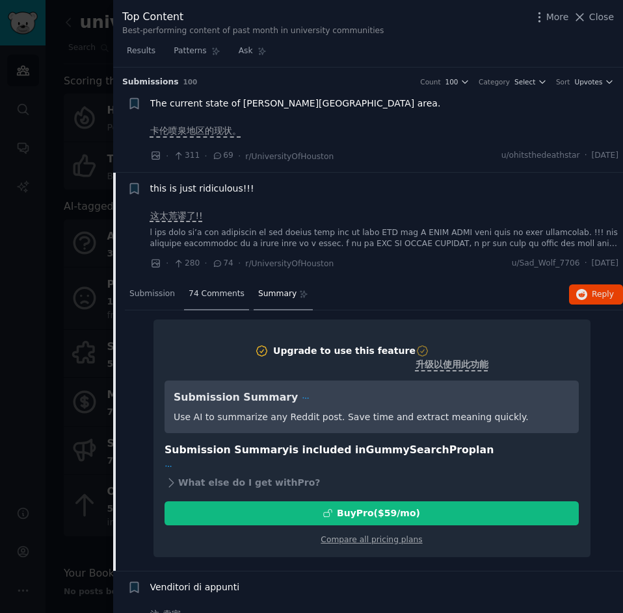
click at [240, 298] on div "74 Comments" at bounding box center [216, 294] width 65 height 31
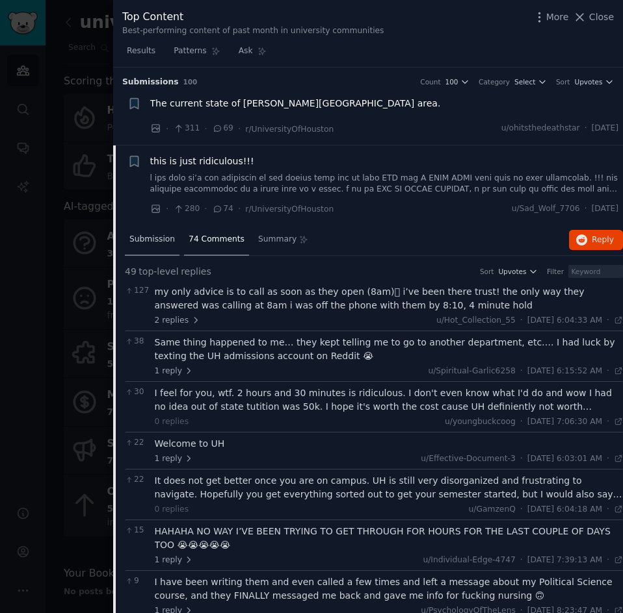
click at [157, 244] on span "Submission" at bounding box center [151, 240] width 45 height 12
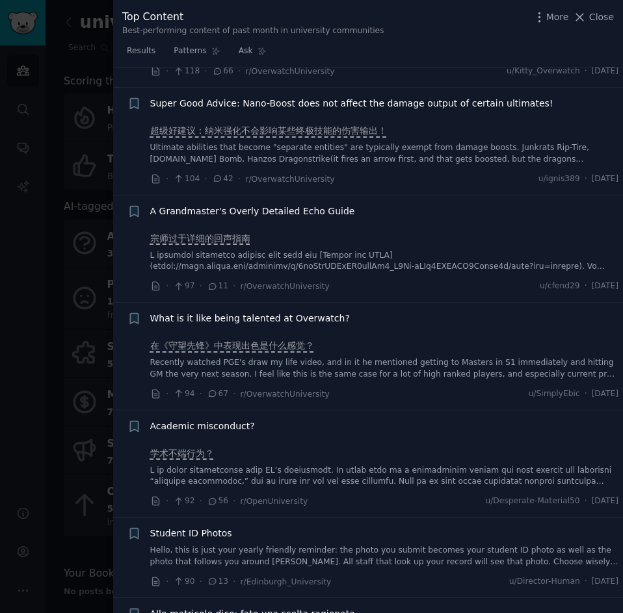
scroll to position [2469, 0]
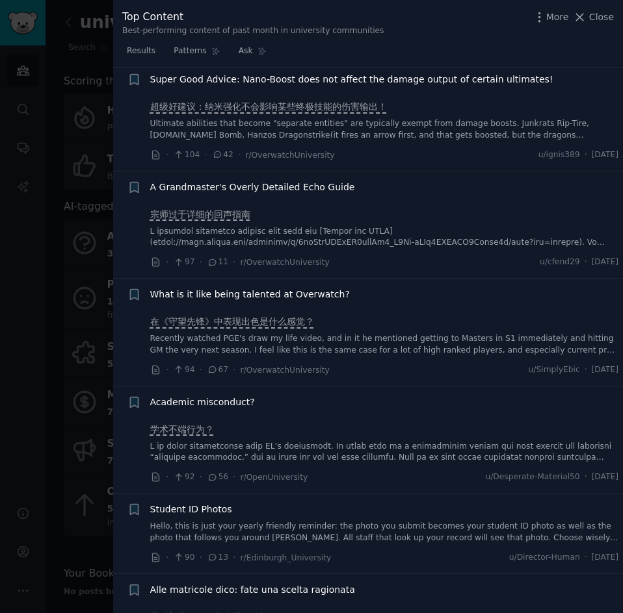
click at [229, 396] on span "Academic misconduct?" at bounding box center [202, 403] width 105 height 14
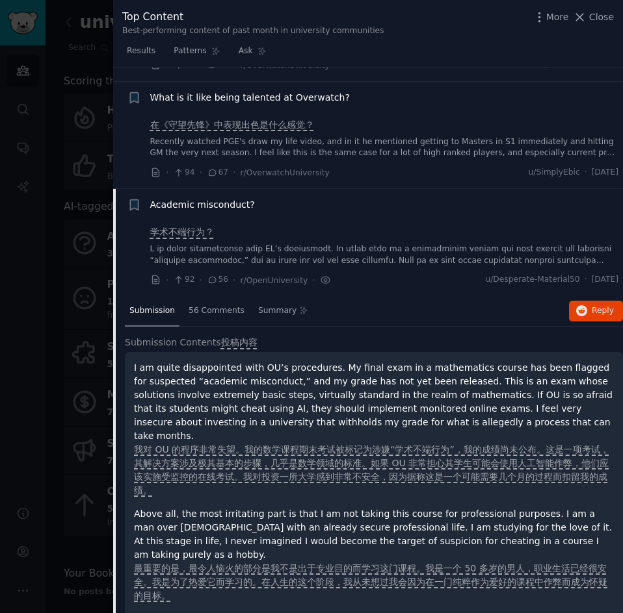
scroll to position [1878, 0]
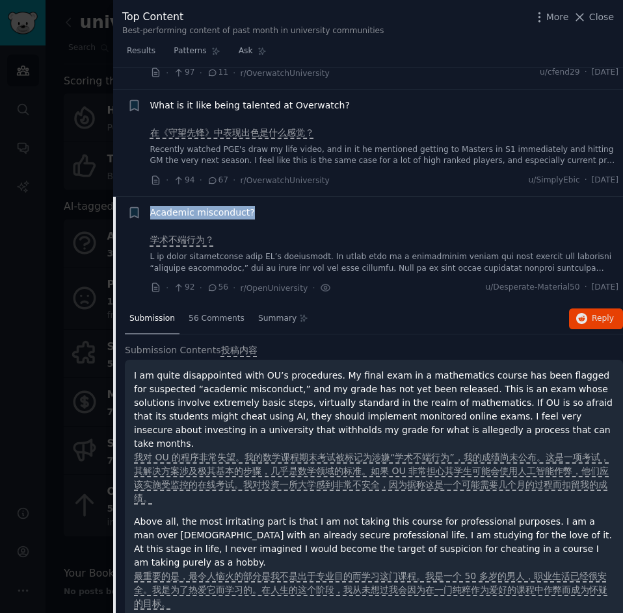
drag, startPoint x: 295, startPoint y: 212, endPoint x: 148, endPoint y: 214, distance: 146.9
click at [148, 214] on div "Reddit text submission Bookmark this conversation + Academic misconduct? 学术不端行为…" at bounding box center [372, 250] width 491 height 89
copy span "Academic misconduct?"
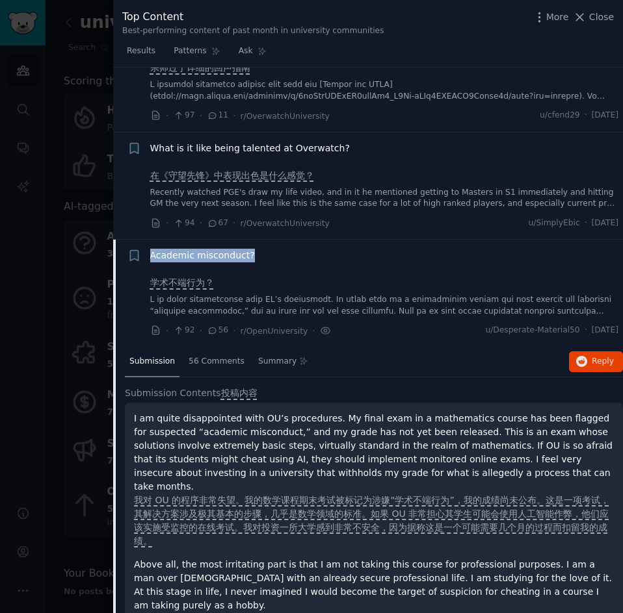
scroll to position [1813, 0]
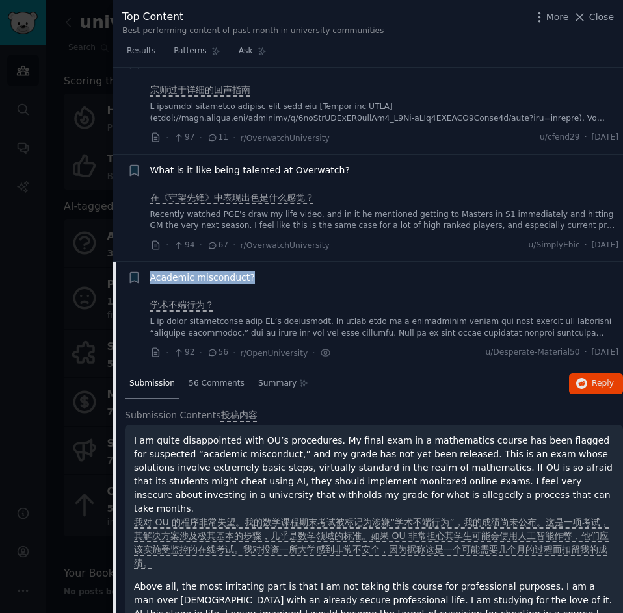
click at [197, 277] on span "Academic misconduct?" at bounding box center [202, 278] width 105 height 14
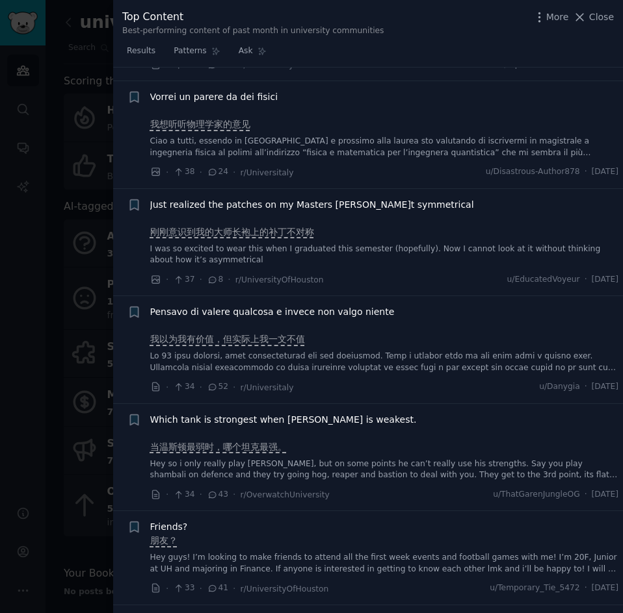
scroll to position [5192, 0]
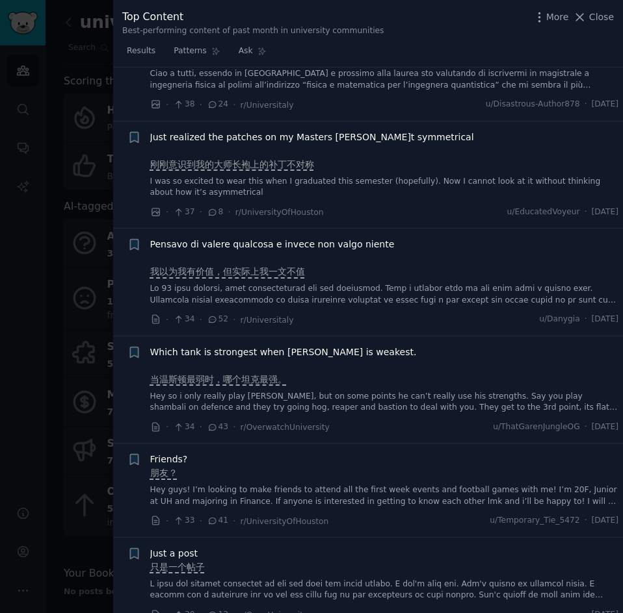
click at [172, 444] on li "+ Friends? 朋友？ Hey guys! I’m looking to make friends to attend all the first we…" at bounding box center [367, 491] width 509 height 94
click at [172, 453] on span "Friends?" at bounding box center [169, 460] width 38 height 14
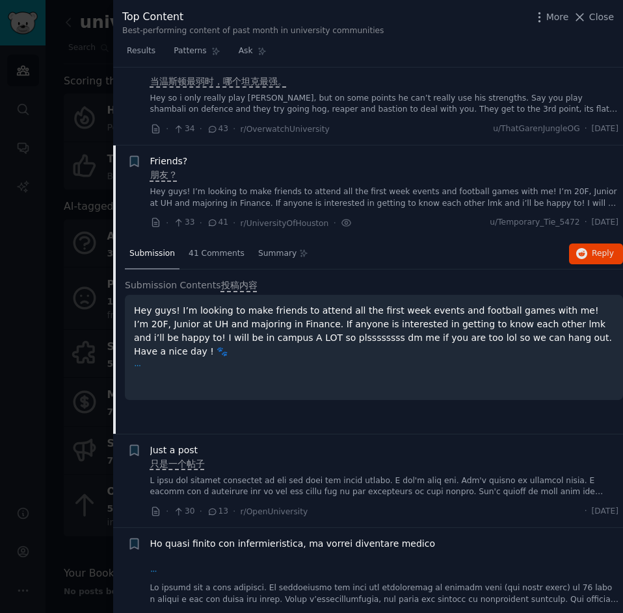
scroll to position [5541, 0]
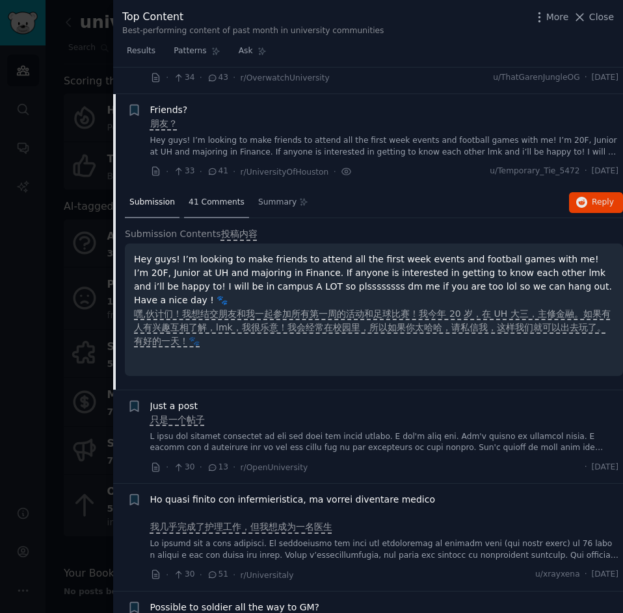
click at [235, 197] on span "41 Comments" at bounding box center [216, 203] width 56 height 12
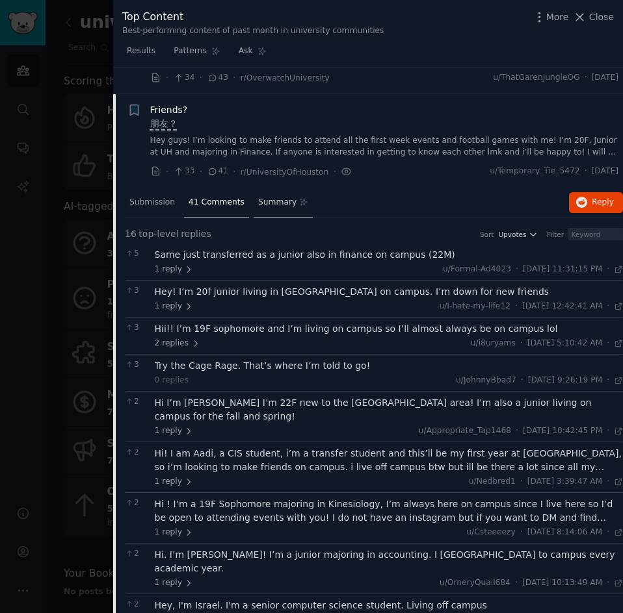
click at [277, 197] on span "Summary" at bounding box center [277, 203] width 38 height 12
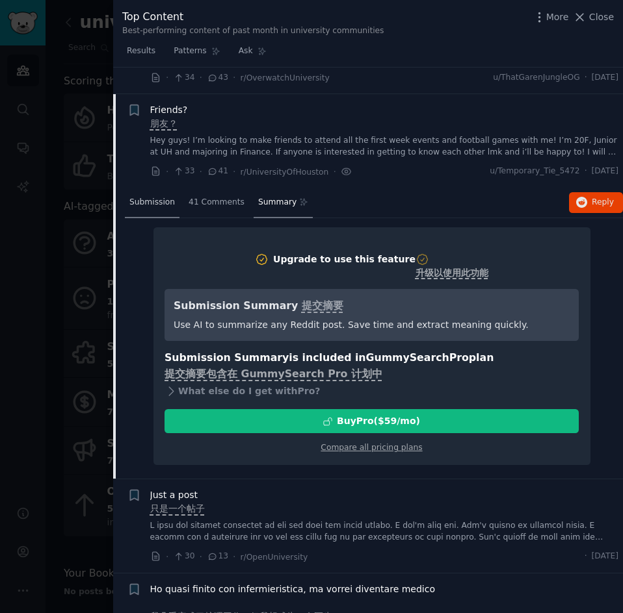
click at [177, 188] on div "Submission" at bounding box center [152, 203] width 55 height 31
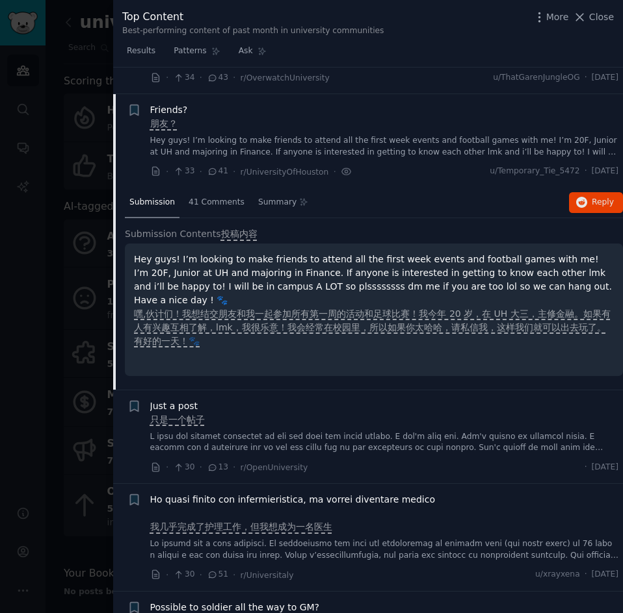
drag, startPoint x: 583, startPoint y: 22, endPoint x: 361, endPoint y: 316, distance: 368.4
click at [583, 22] on icon at bounding box center [579, 17] width 14 height 14
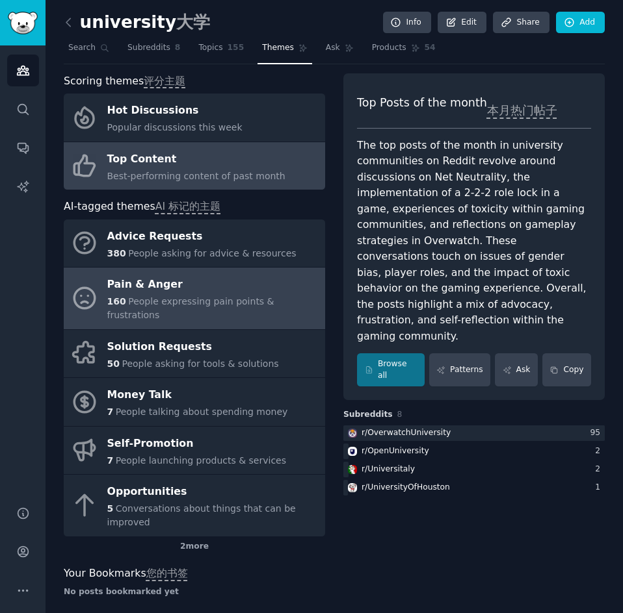
scroll to position [12, 0]
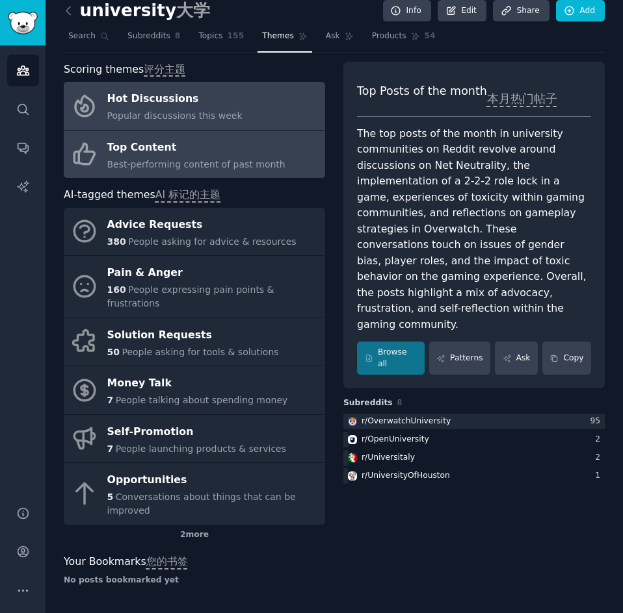
click at [168, 103] on div "Hot Discussions" at bounding box center [174, 99] width 135 height 21
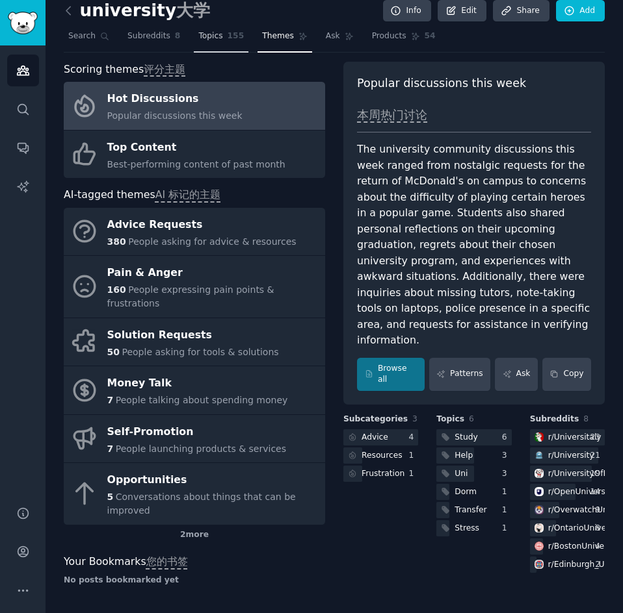
click at [209, 44] on link "Topics 155" at bounding box center [221, 39] width 55 height 27
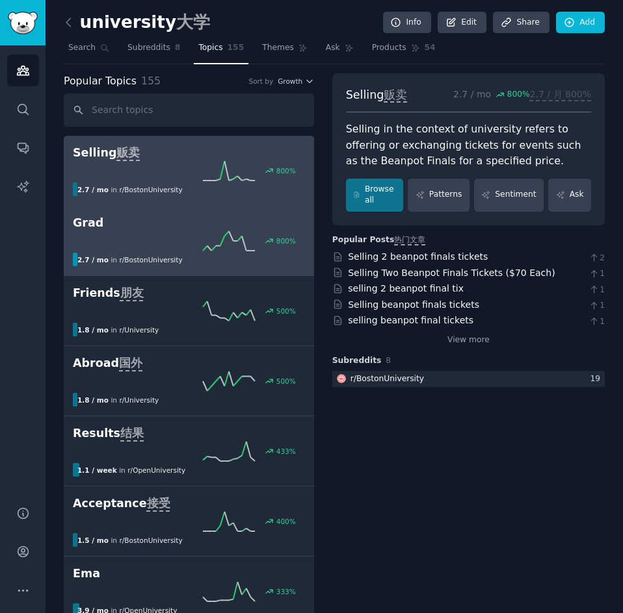
click at [194, 233] on div "800 %" at bounding box center [189, 240] width 232 height 19
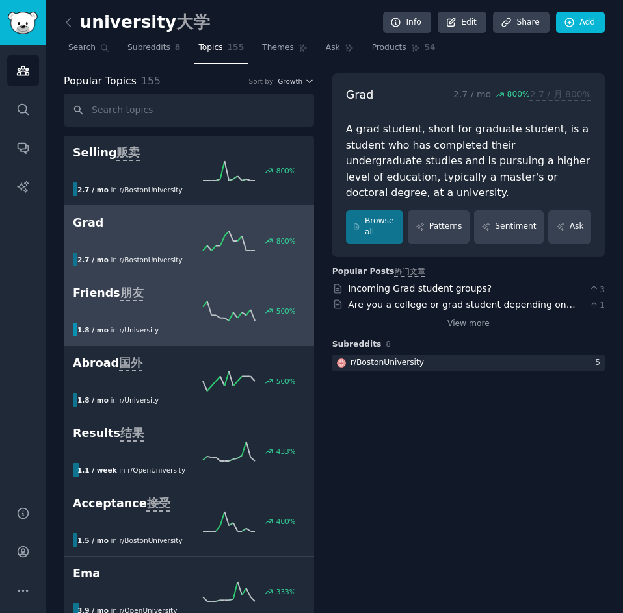
click at [177, 320] on div "500 %" at bounding box center [189, 311] width 232 height 19
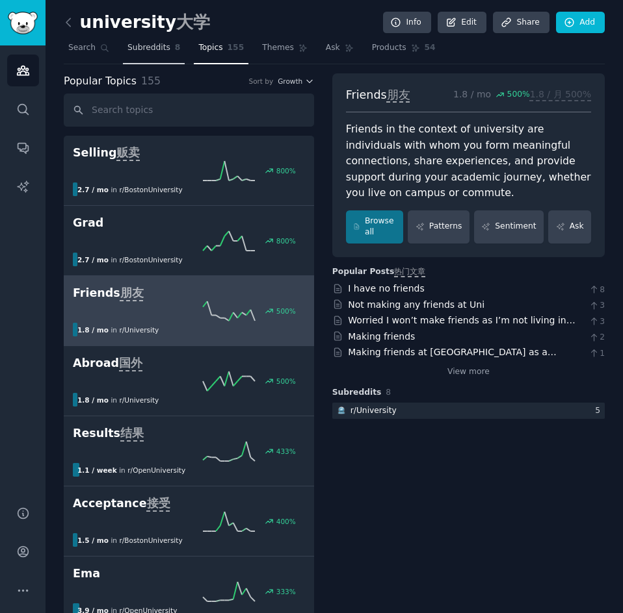
click at [163, 45] on span "Subreddits" at bounding box center [148, 48] width 43 height 12
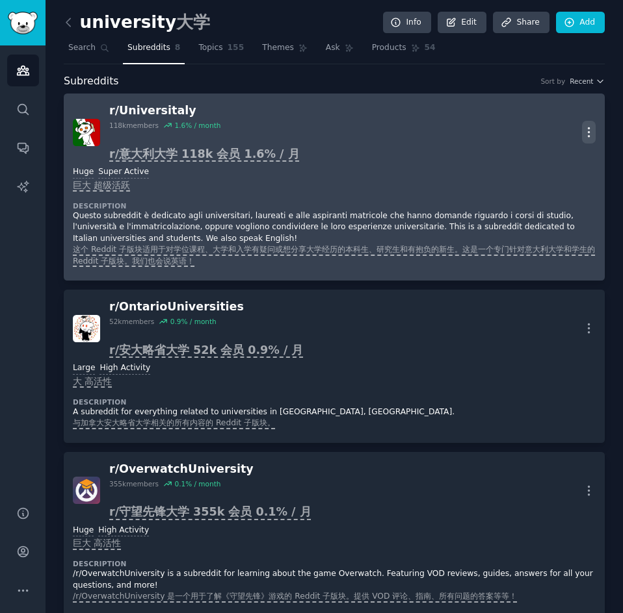
click at [584, 130] on icon "button" at bounding box center [589, 132] width 14 height 14
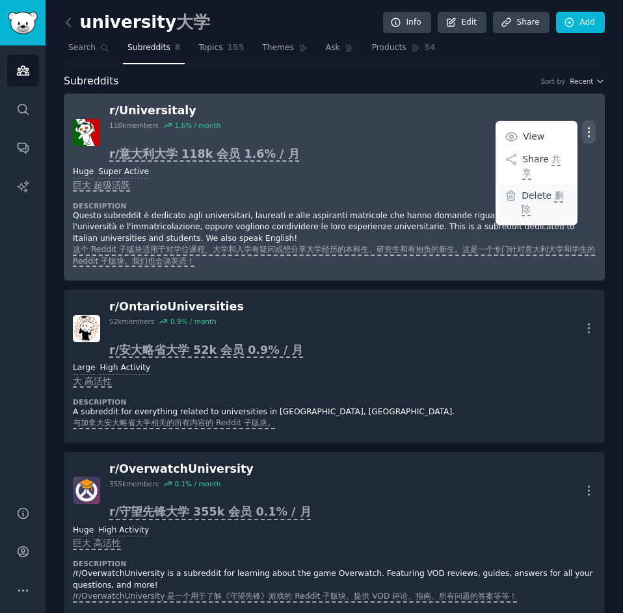
click at [530, 189] on p "Delete 删除" at bounding box center [544, 202] width 47 height 27
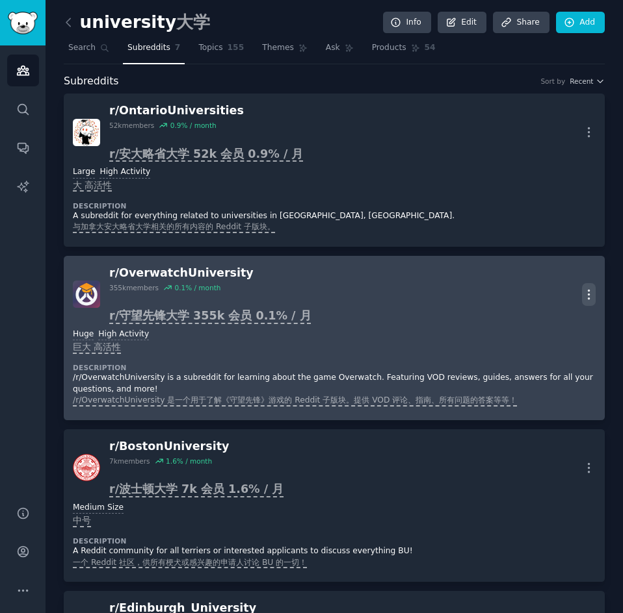
click at [588, 294] on icon "button" at bounding box center [588, 294] width 1 height 9
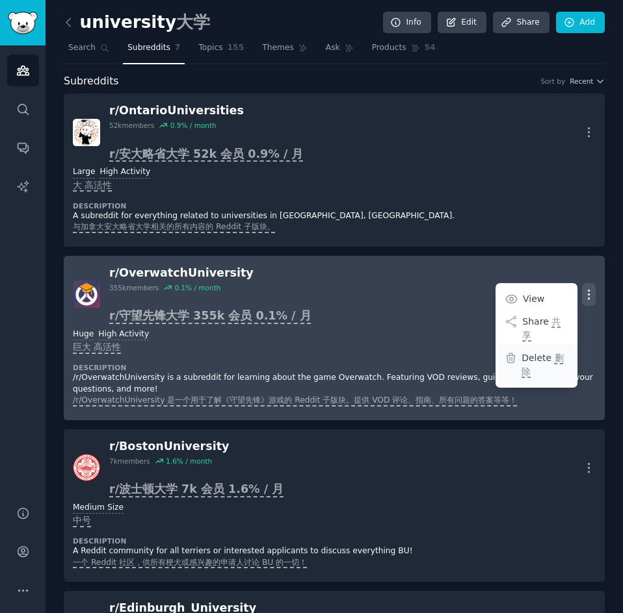
click at [529, 352] on p "Delete 删除" at bounding box center [544, 365] width 47 height 27
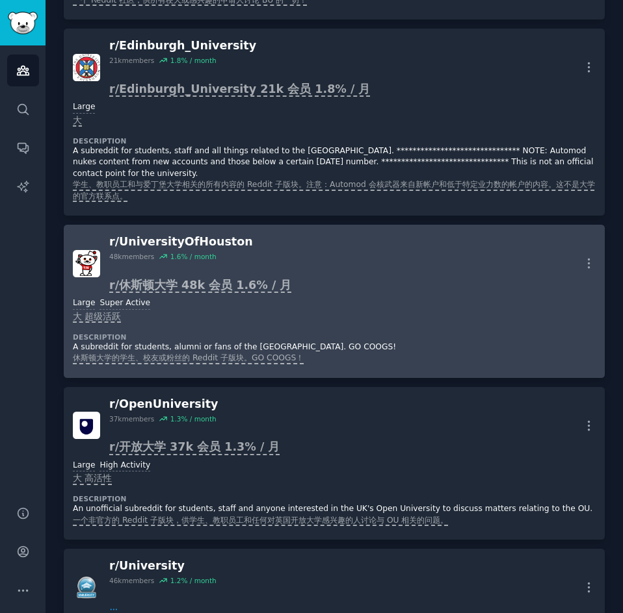
scroll to position [390, 0]
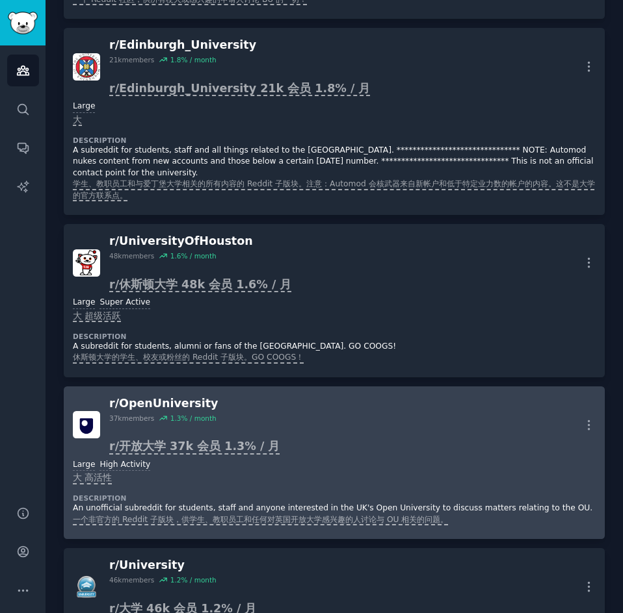
drag, startPoint x: 580, startPoint y: 419, endPoint x: 574, endPoint y: 430, distance: 12.5
click at [582, 419] on icon "button" at bounding box center [589, 425] width 14 height 14
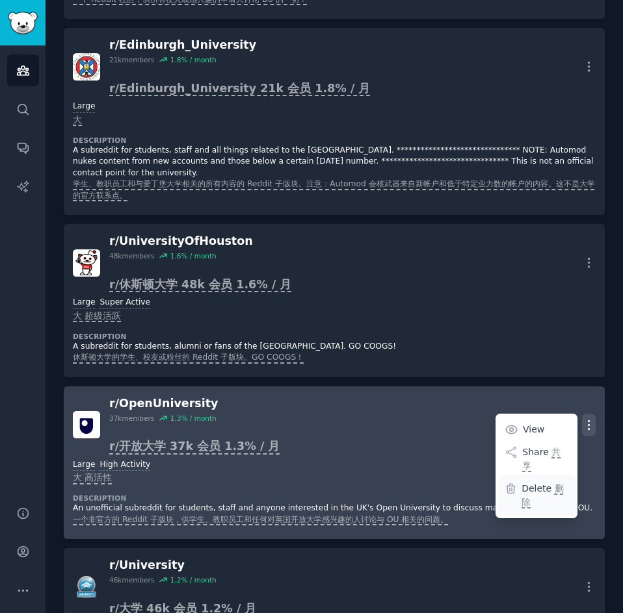
click at [535, 482] on p "Delete 删除" at bounding box center [544, 495] width 47 height 27
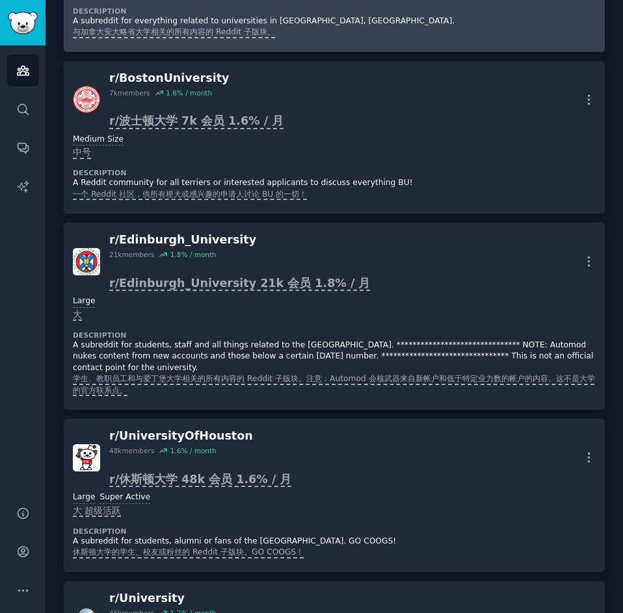
scroll to position [0, 0]
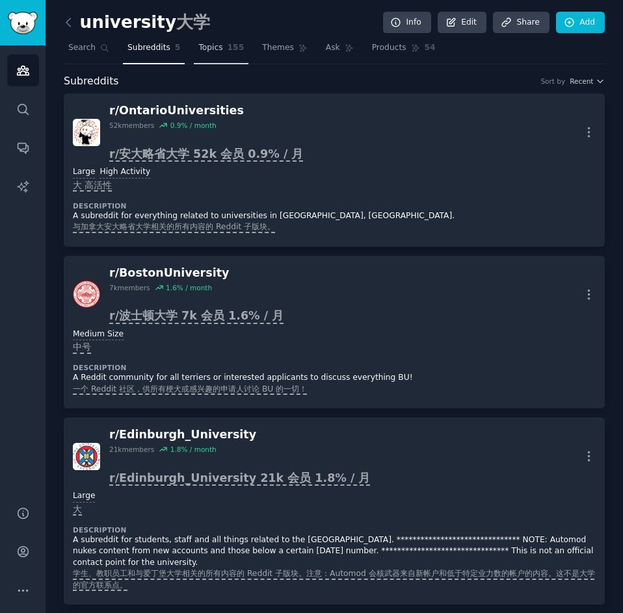
click at [209, 42] on link "Topics 155" at bounding box center [221, 51] width 55 height 27
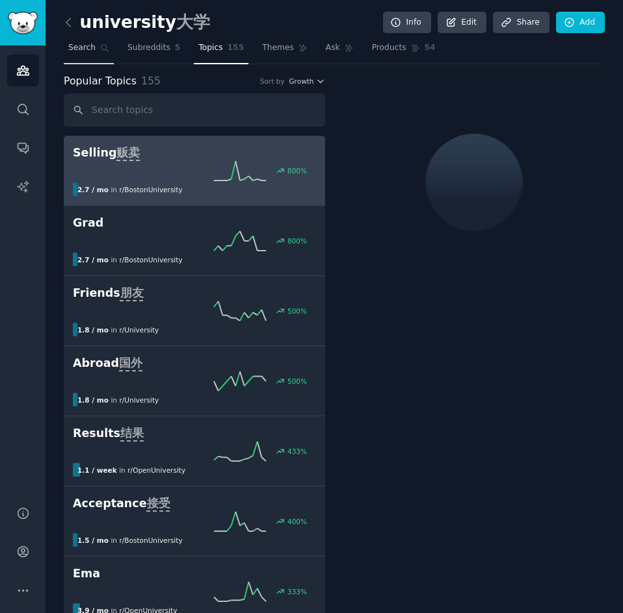
click at [85, 50] on span "Search" at bounding box center [81, 48] width 27 height 12
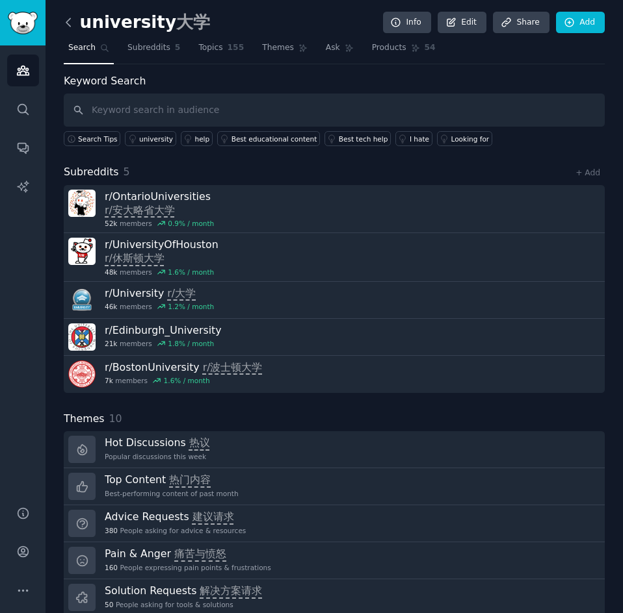
click at [71, 29] on icon at bounding box center [69, 23] width 14 height 14
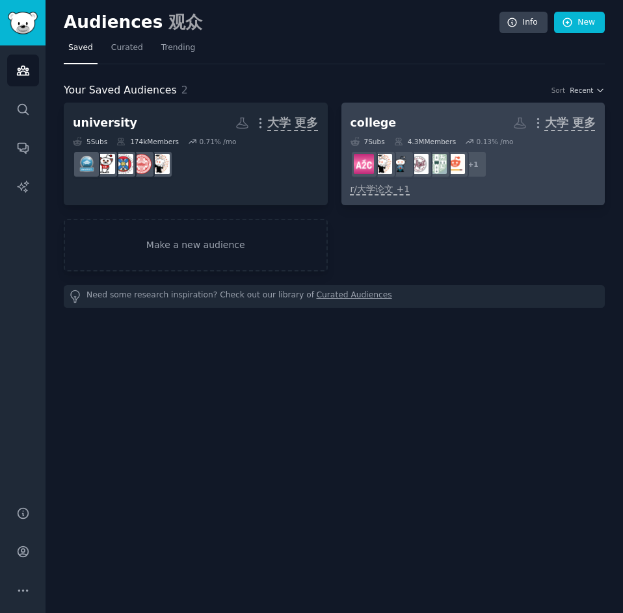
click at [423, 119] on h2 "college More 大学 更多" at bounding box center [473, 123] width 246 height 23
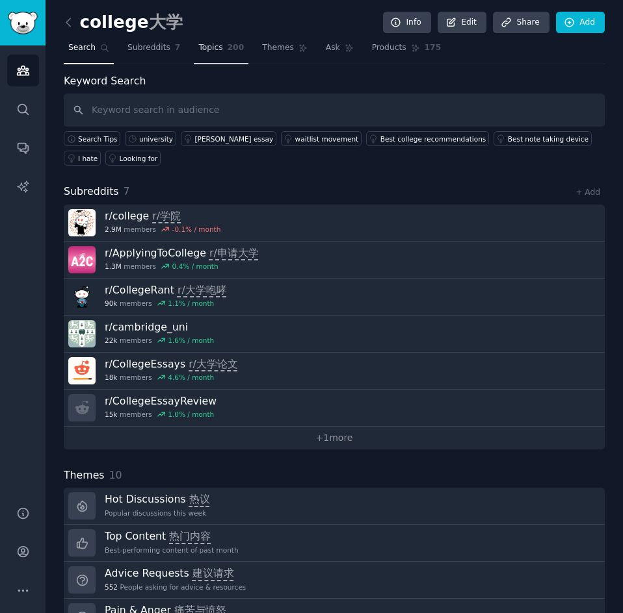
click at [210, 58] on link "Topics 200" at bounding box center [221, 51] width 55 height 27
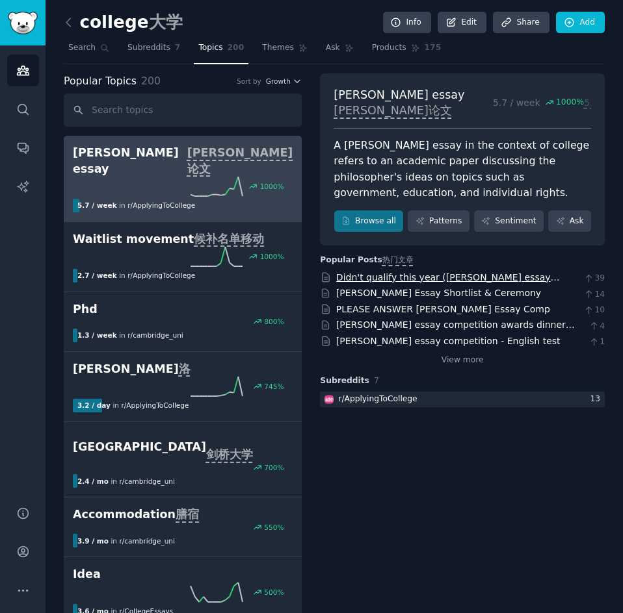
click at [452, 289] on link "Didn't qualify this year (john Locke essay competition '25)" at bounding box center [448, 284] width 224 height 24
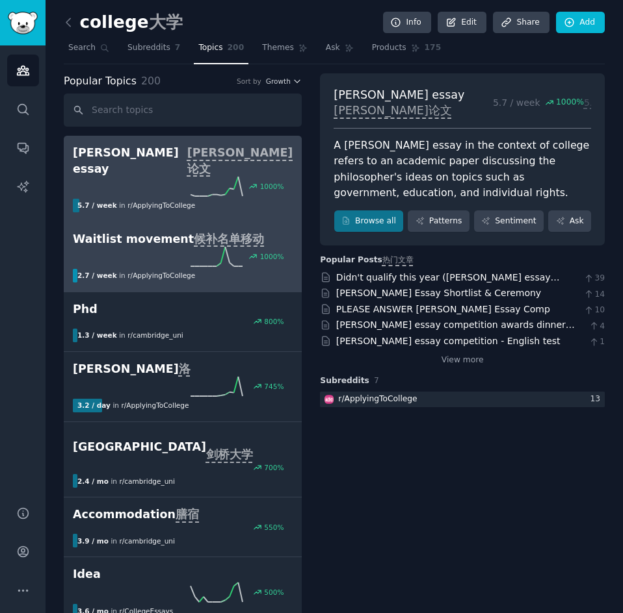
click at [233, 247] on icon at bounding box center [216, 256] width 52 height 19
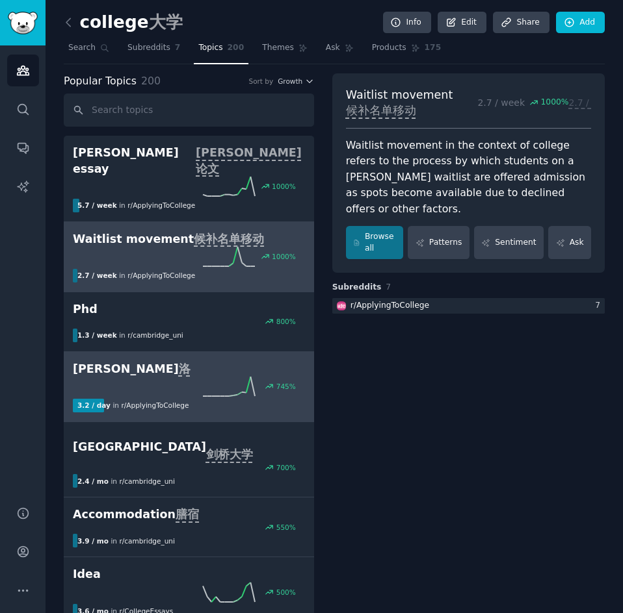
click at [194, 377] on div "745 %" at bounding box center [189, 386] width 232 height 19
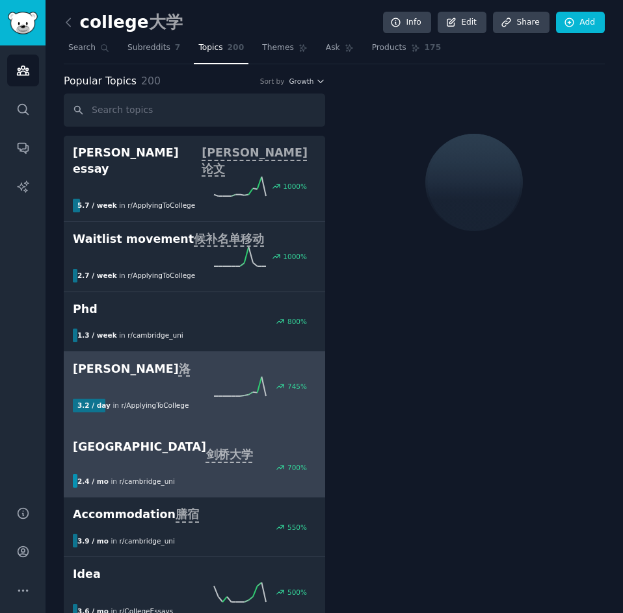
click at [173, 442] on h2 "Cambridge university 剑桥大学" at bounding box center [194, 447] width 243 height 32
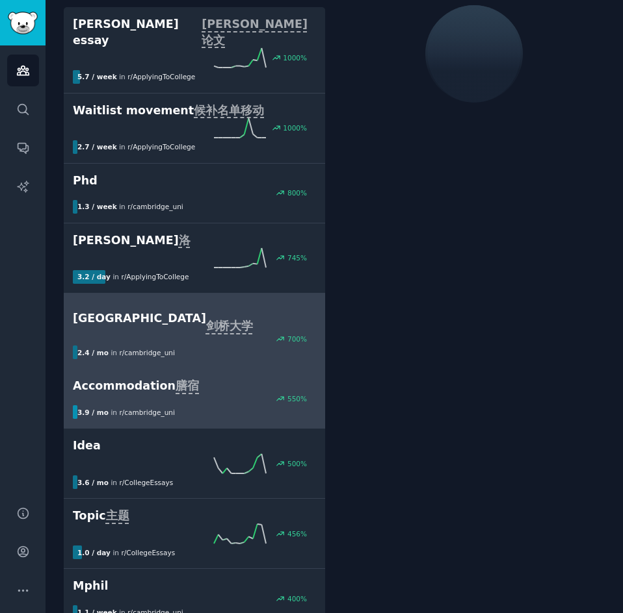
scroll to position [130, 0]
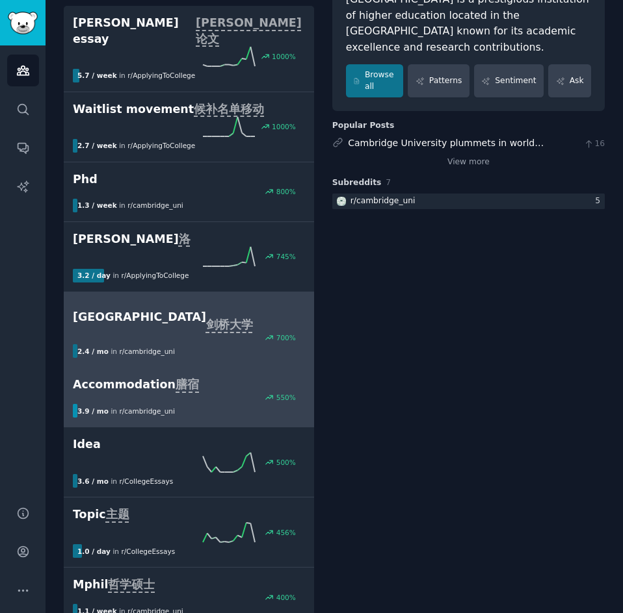
click at [190, 404] on div "3.9 / mo in r/ cambridge_uni" at bounding box center [184, 411] width 223 height 14
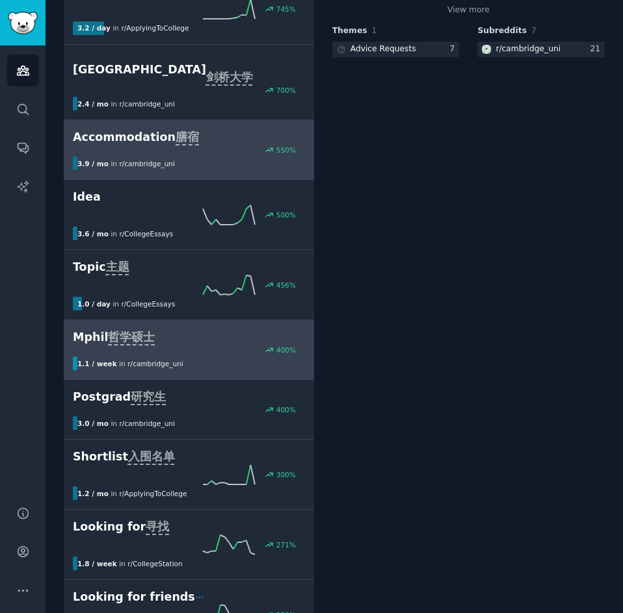
scroll to position [455, 0]
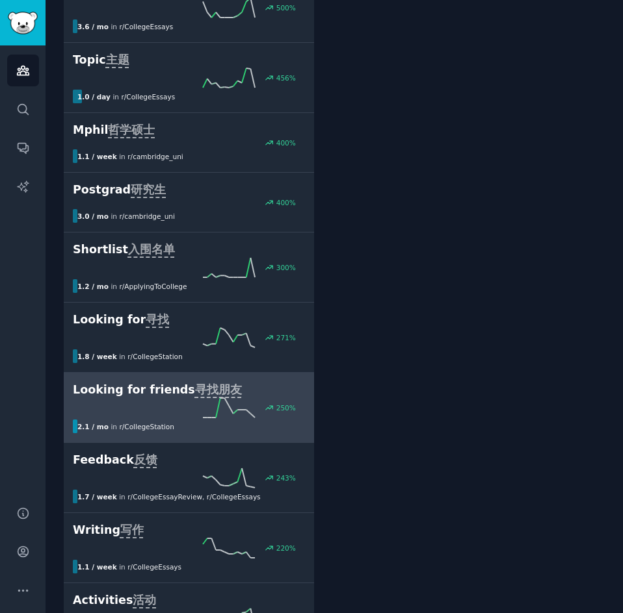
click at [244, 398] on icon at bounding box center [229, 407] width 52 height 19
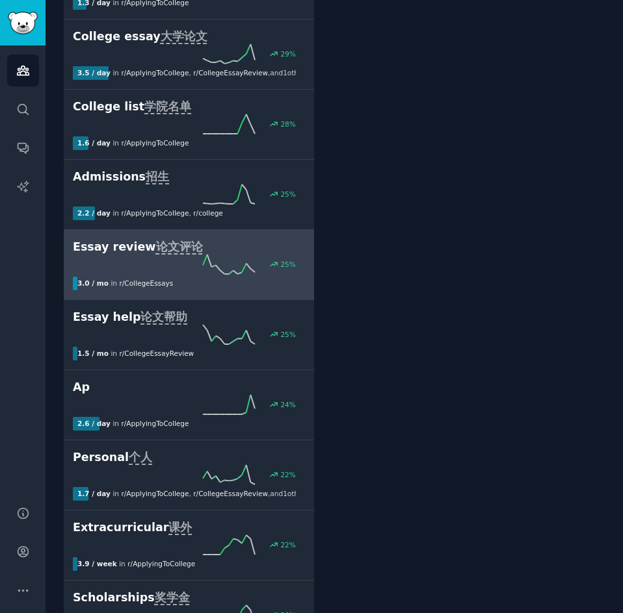
scroll to position [3444, 0]
